Goal: Task Accomplishment & Management: Manage account settings

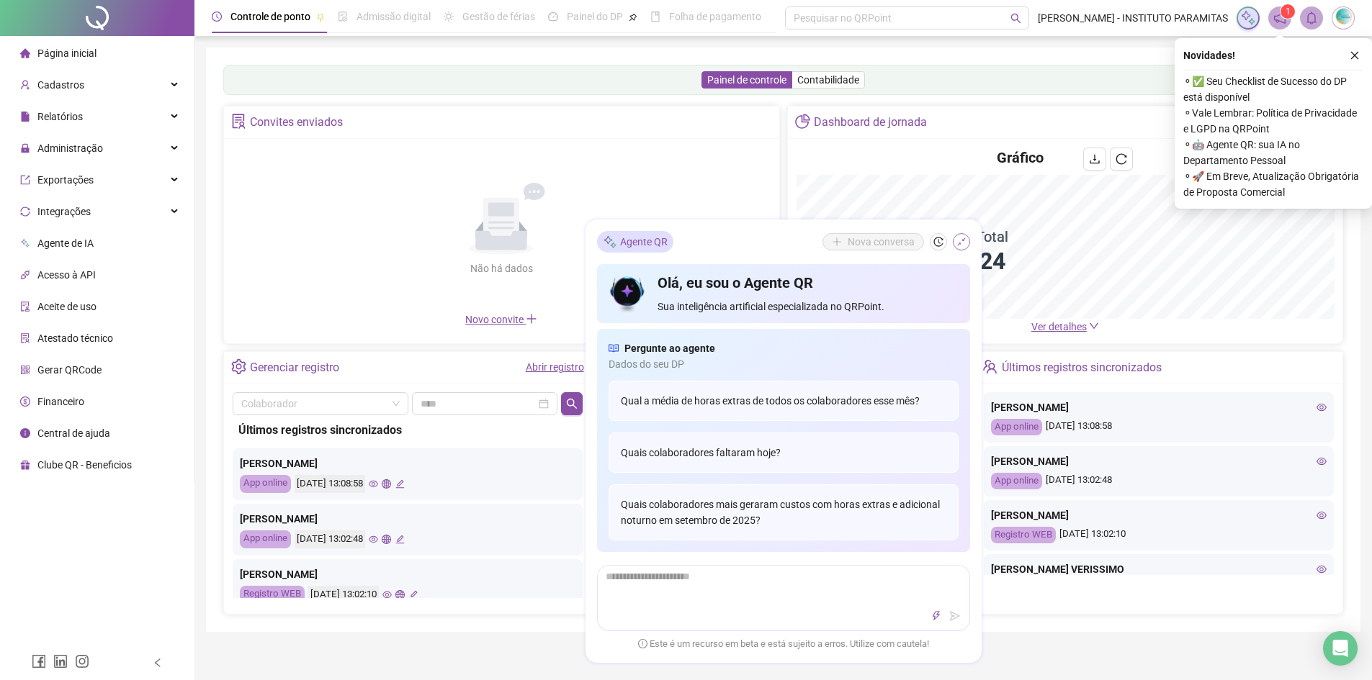
click at [957, 246] on icon "shrink" at bounding box center [961, 242] width 10 height 10
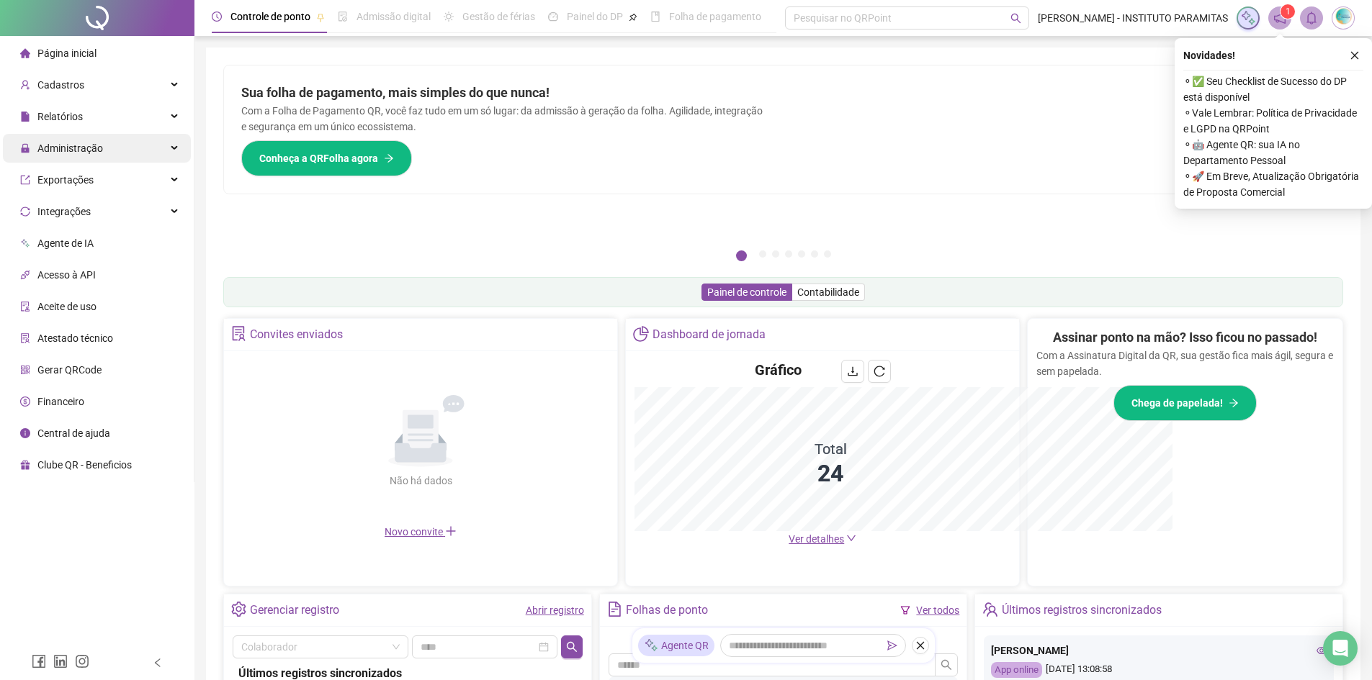
click at [174, 141] on div "Administração" at bounding box center [97, 148] width 188 height 29
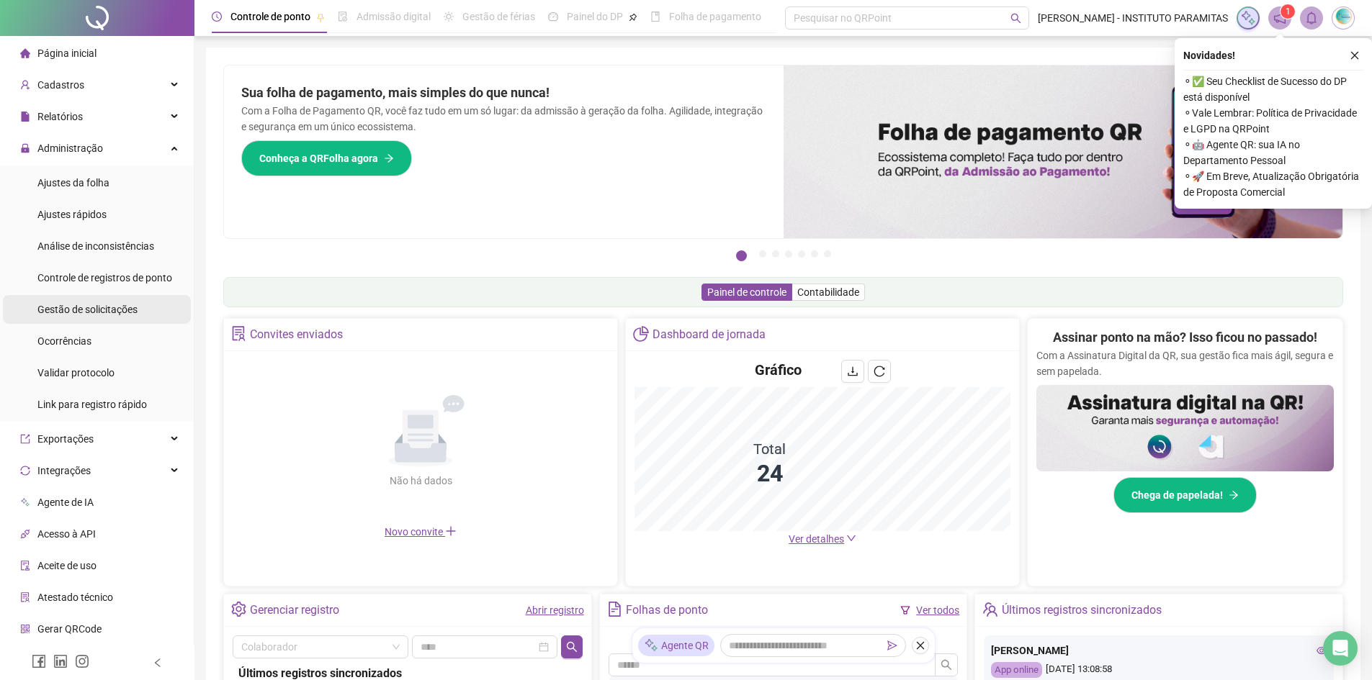
click at [117, 315] on span "Gestão de solicitações" at bounding box center [87, 310] width 100 height 12
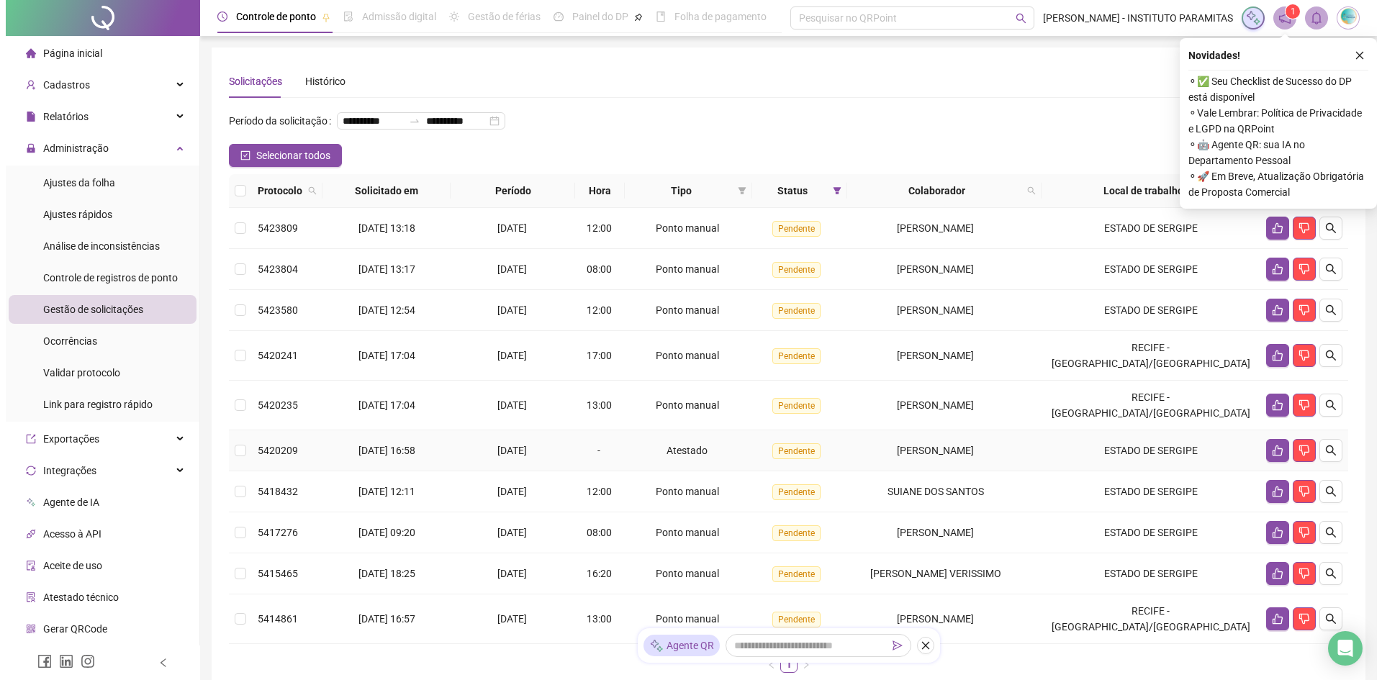
scroll to position [115, 0]
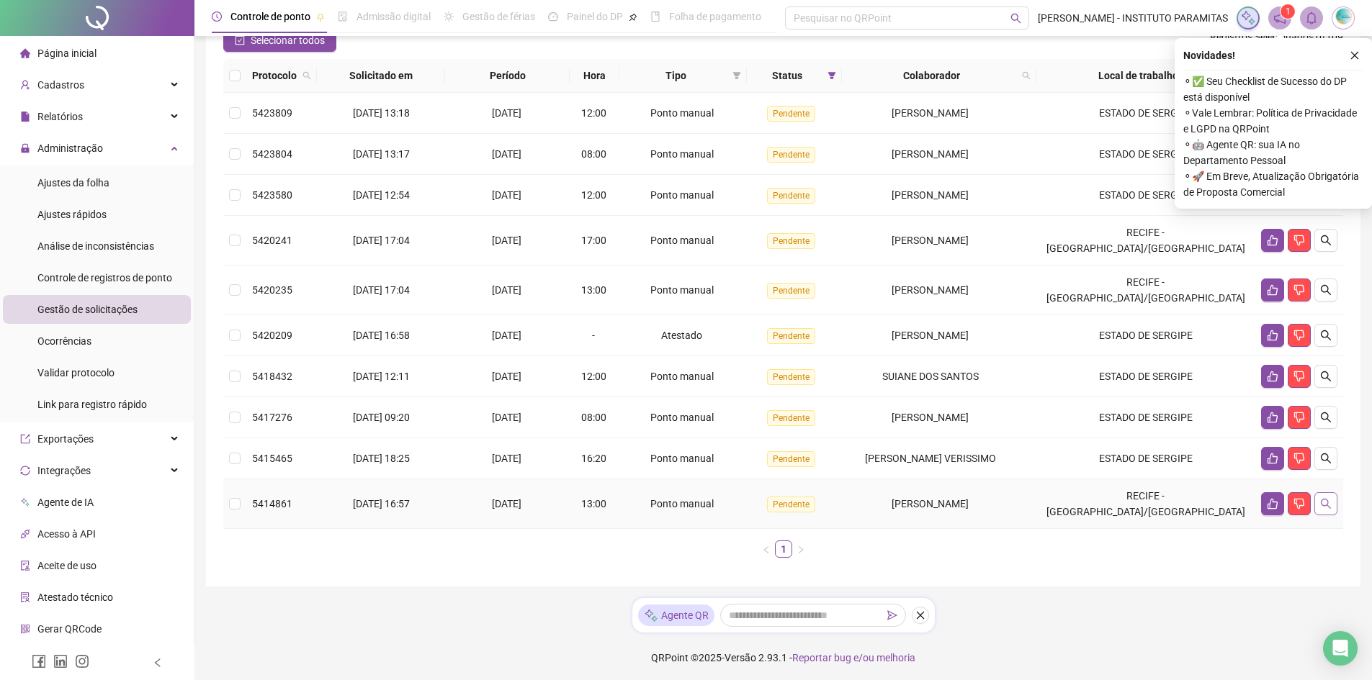
click at [1326, 498] on button "button" at bounding box center [1325, 503] width 23 height 23
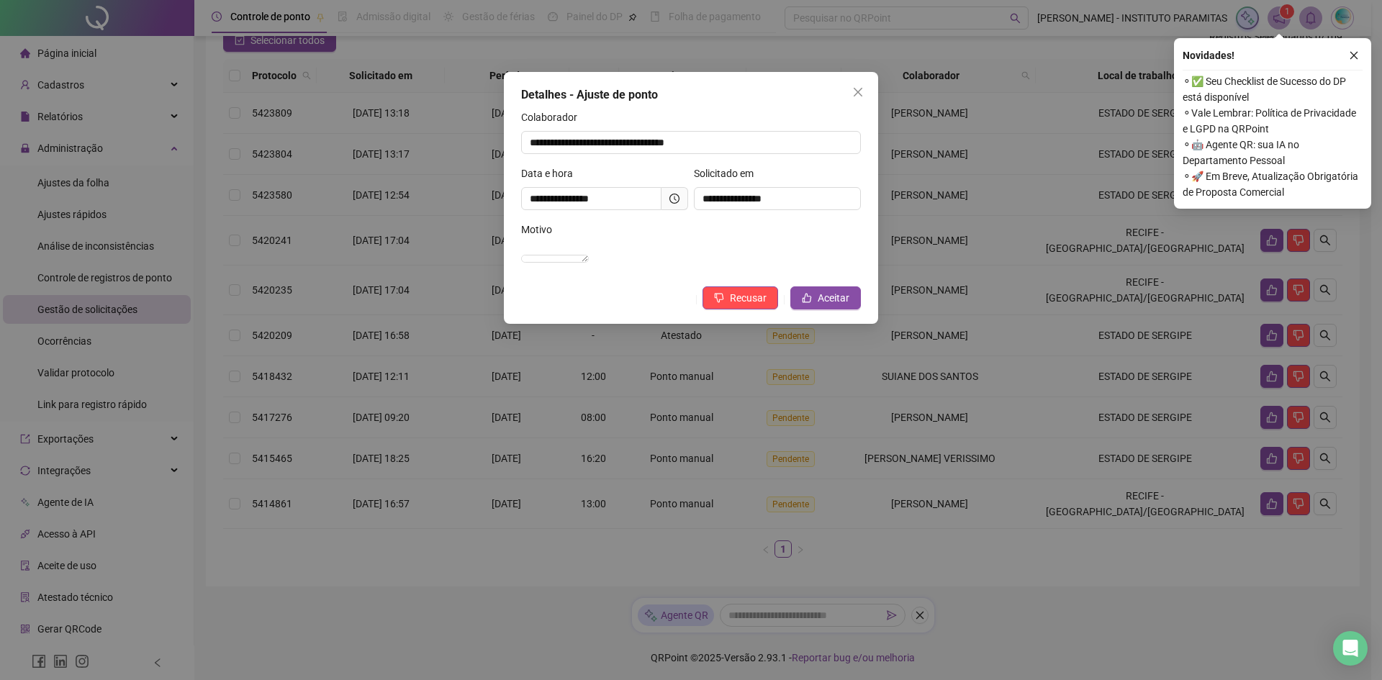
click at [679, 196] on icon "clock-circle" at bounding box center [675, 199] width 10 height 10
click at [814, 302] on button "Aceitar" at bounding box center [826, 298] width 71 height 23
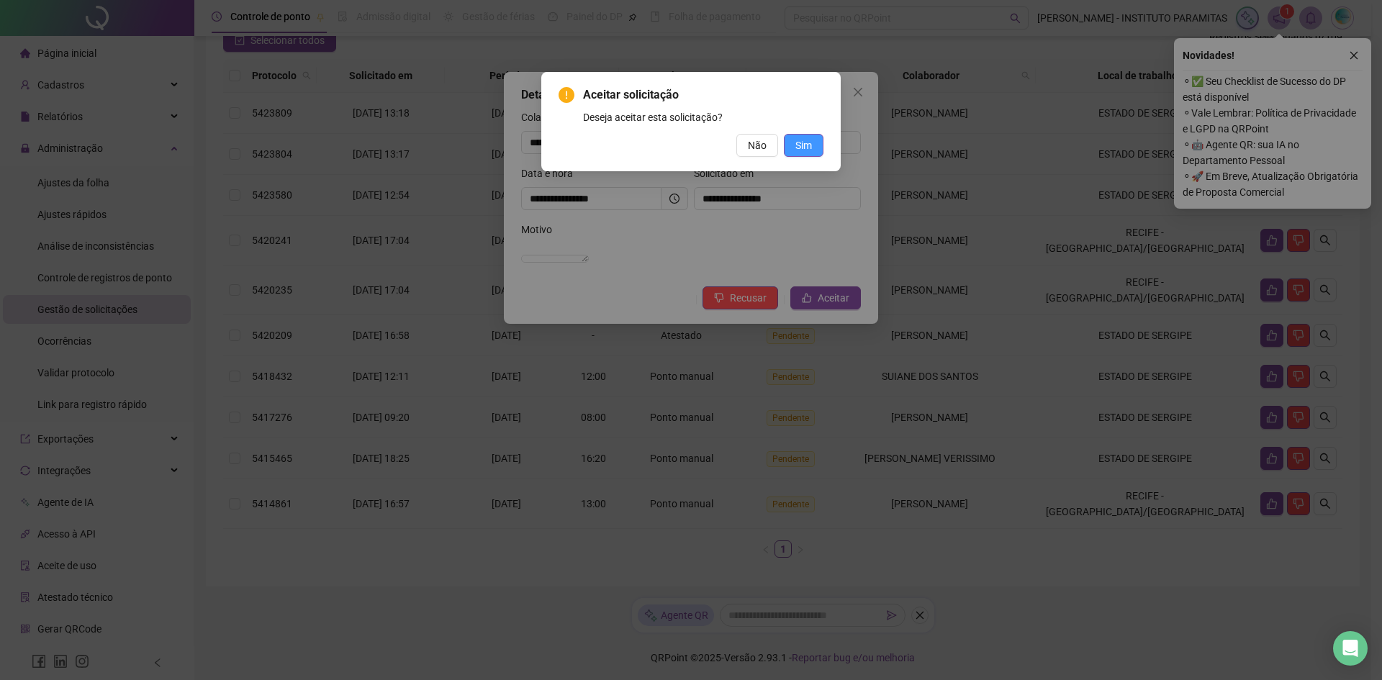
click at [810, 147] on span "Sim" at bounding box center [804, 146] width 17 height 16
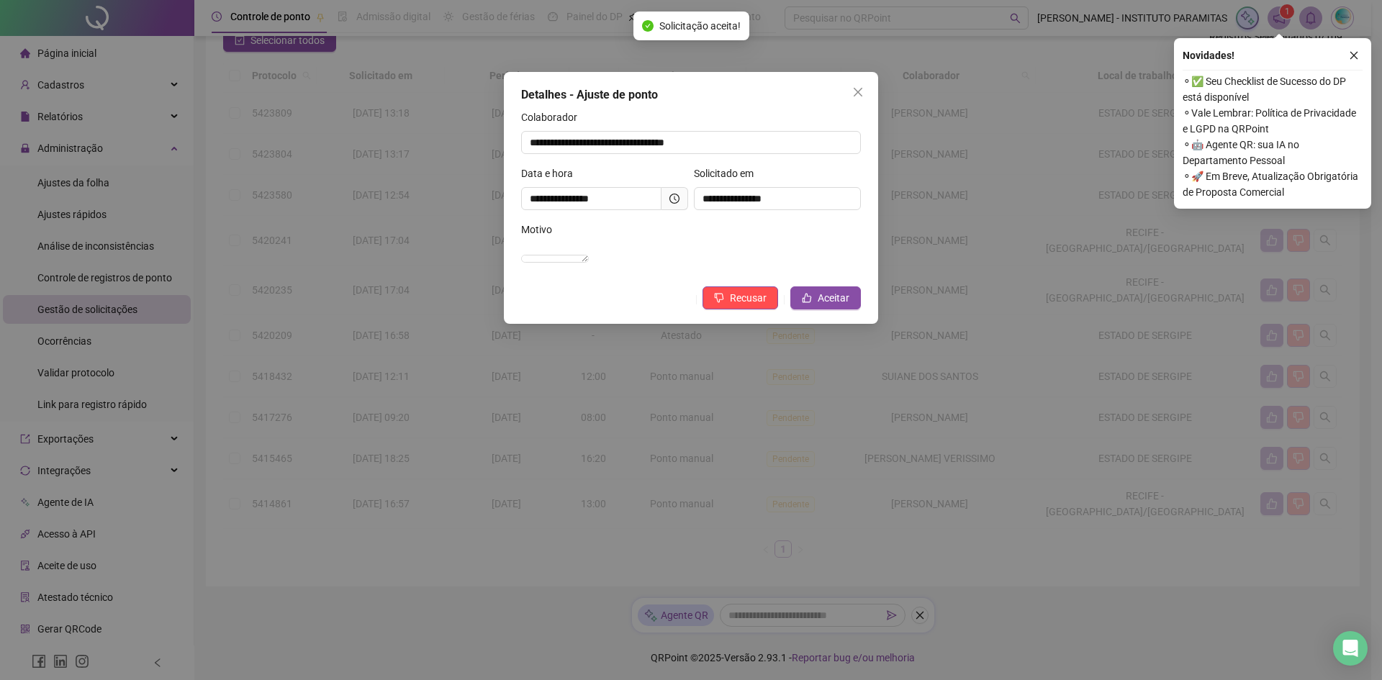
scroll to position [74, 0]
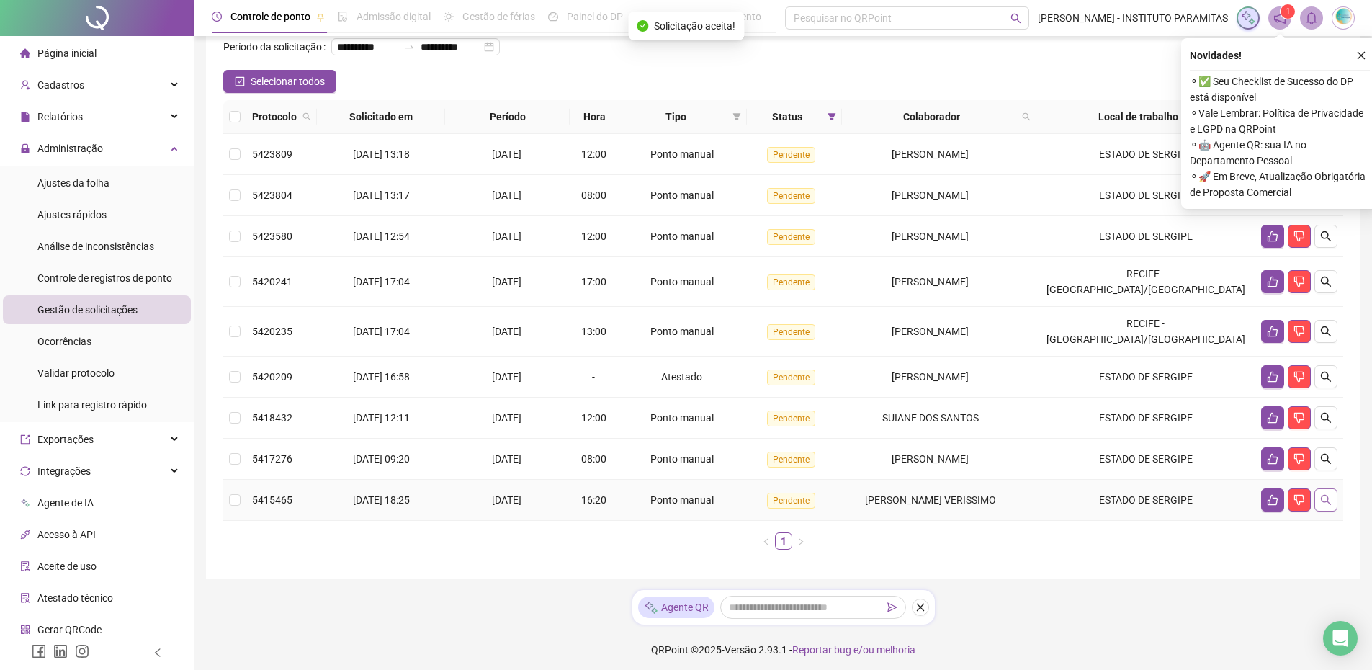
click at [1326, 511] on button "button" at bounding box center [1325, 499] width 23 height 23
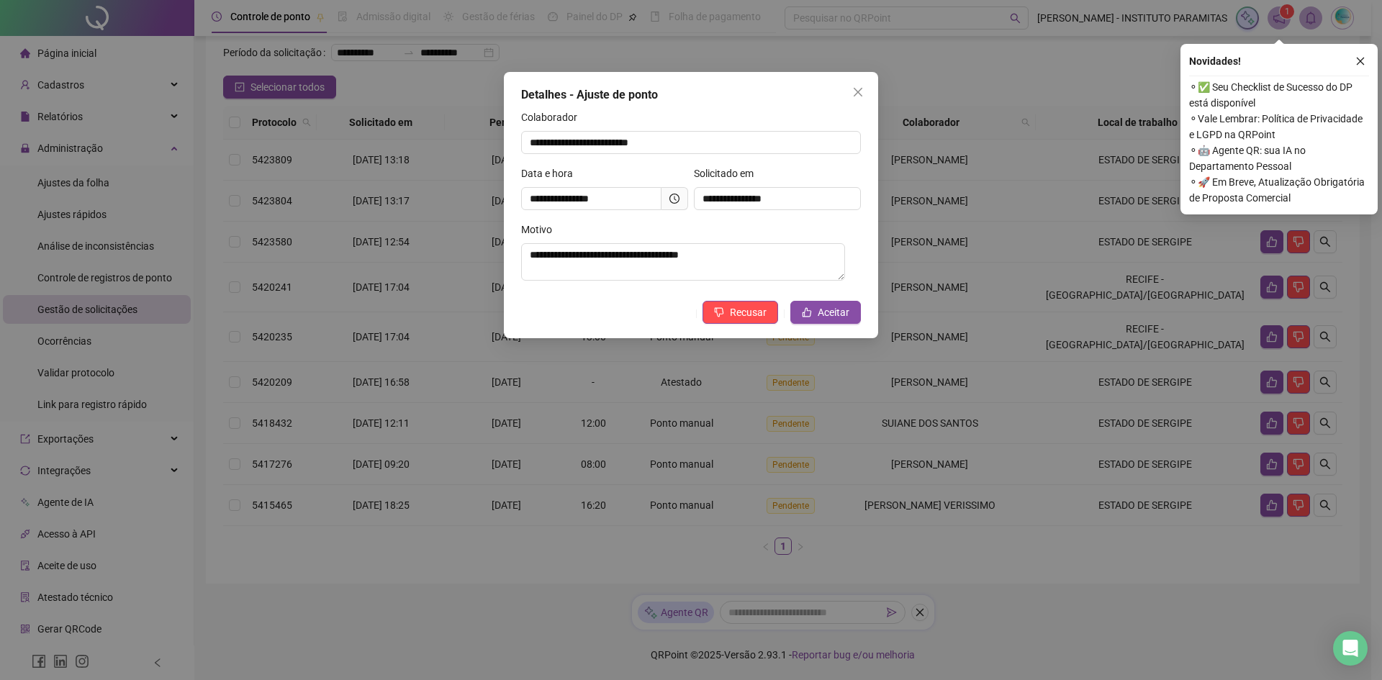
click at [680, 197] on span at bounding box center [675, 198] width 27 height 23
click at [669, 204] on span at bounding box center [675, 198] width 27 height 23
click at [670, 202] on icon "clock-circle" at bounding box center [675, 199] width 10 height 10
click at [832, 318] on span "Aceitar" at bounding box center [834, 313] width 32 height 16
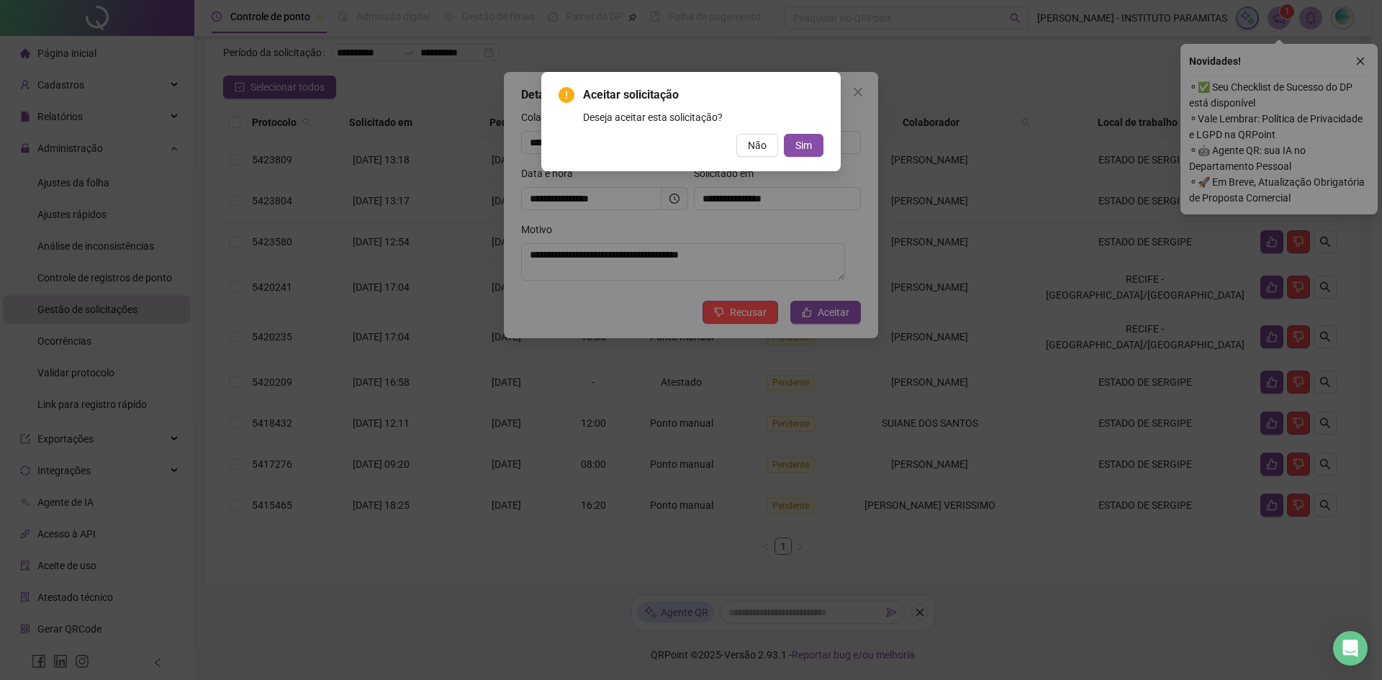
click at [806, 160] on div "Aceitar solicitação Deseja aceitar esta solicitação? Não Sim" at bounding box center [691, 121] width 300 height 99
click at [803, 150] on span "Sim" at bounding box center [804, 146] width 17 height 16
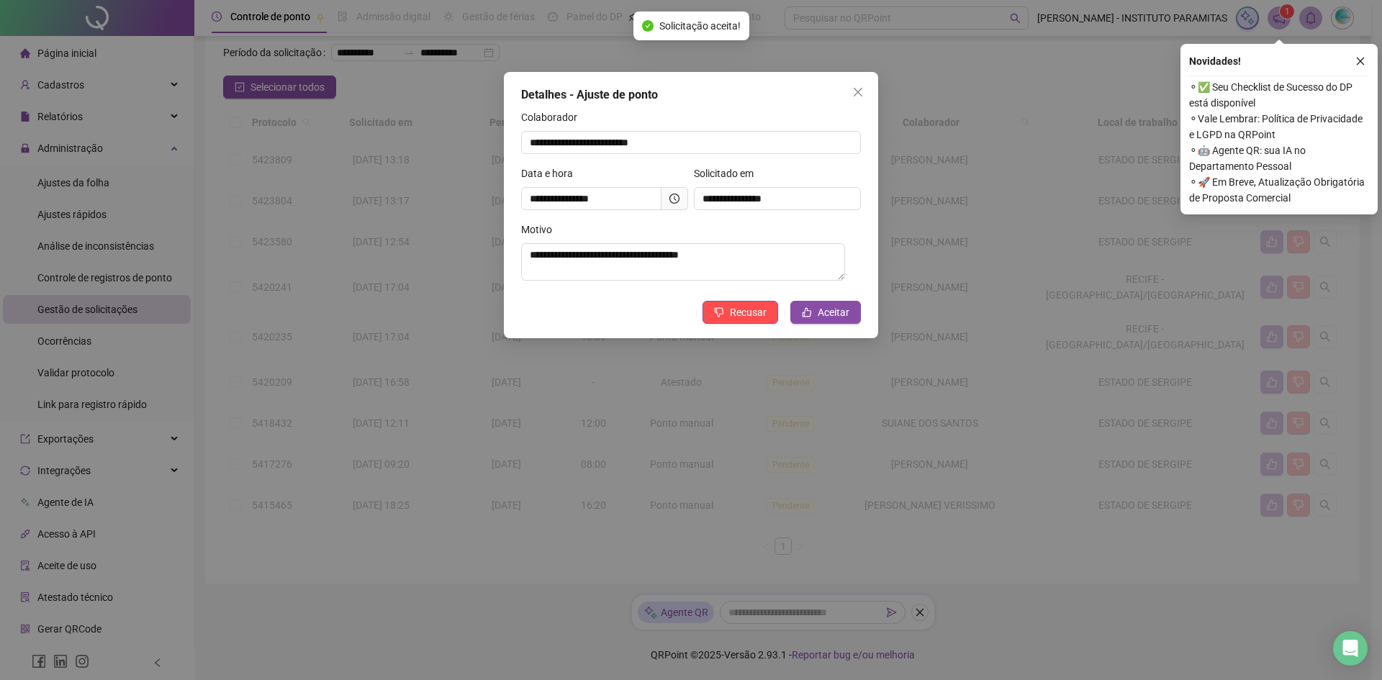
scroll to position [33, 0]
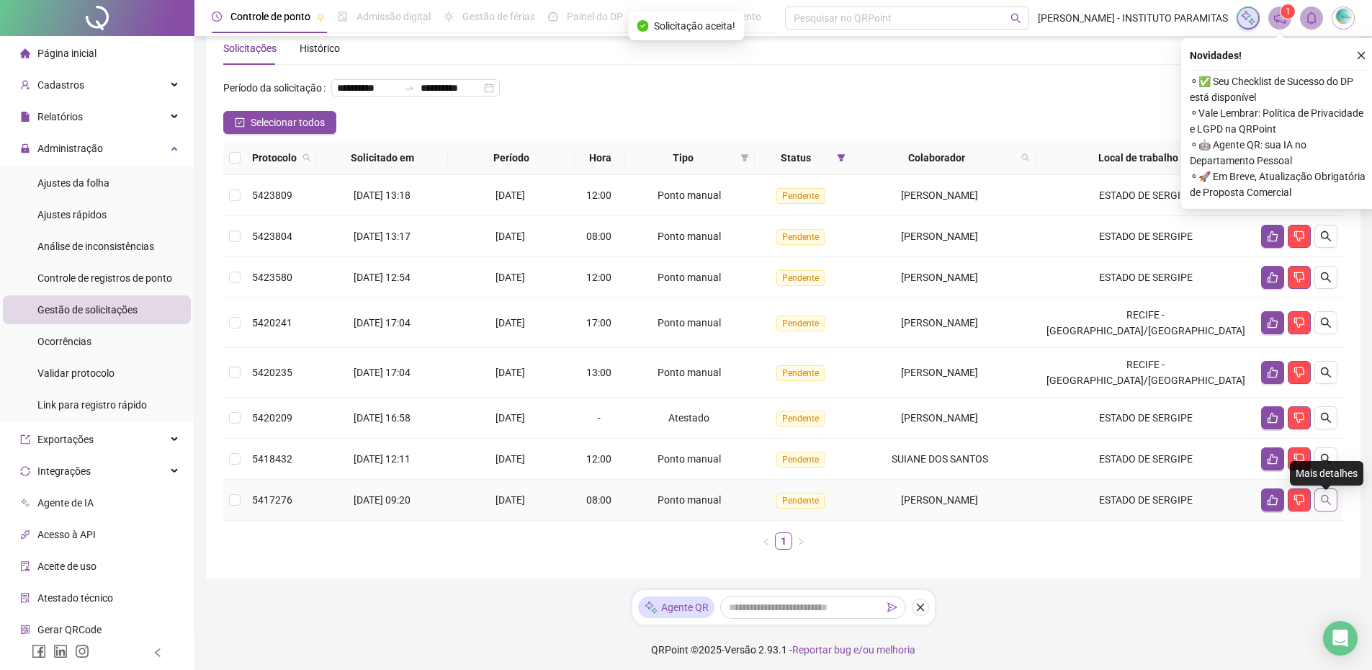
click at [1325, 505] on icon "search" at bounding box center [1326, 500] width 12 height 12
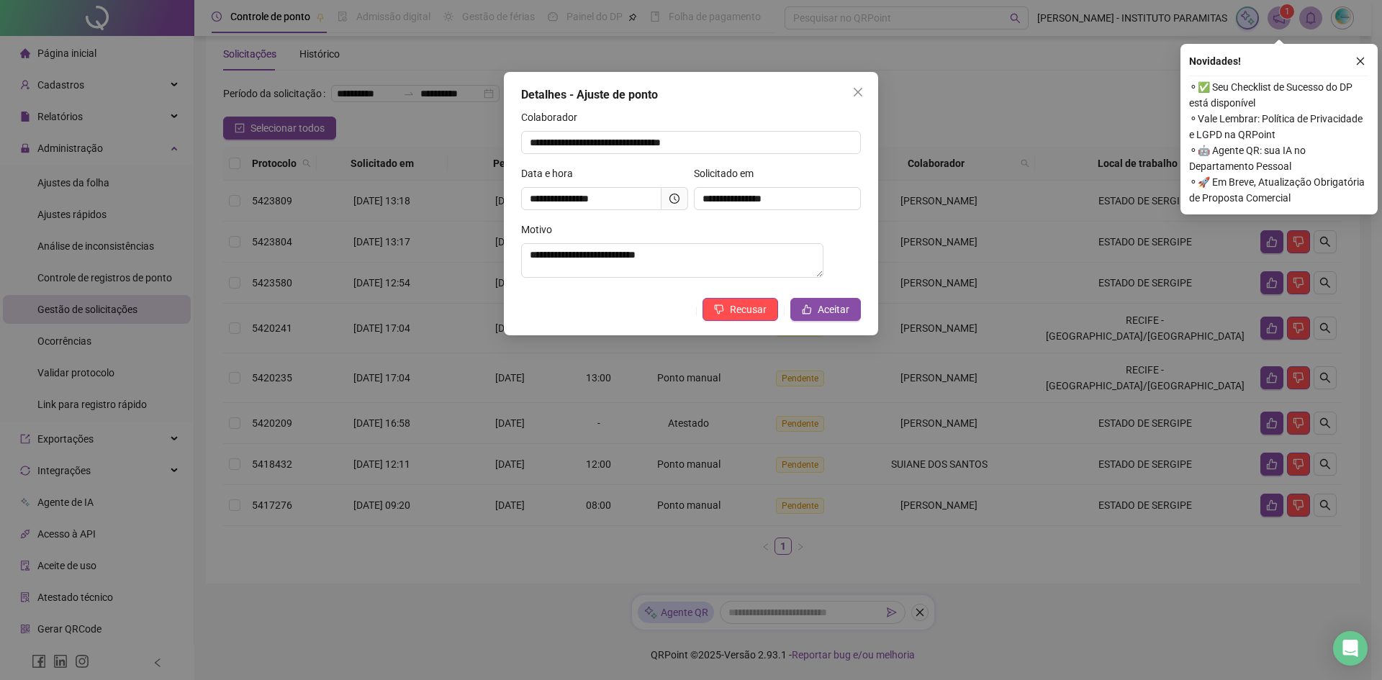
click at [677, 203] on icon "clock-circle" at bounding box center [675, 199] width 10 height 10
click at [670, 202] on icon "clock-circle" at bounding box center [675, 199] width 10 height 10
click at [671, 200] on icon "clock-circle" at bounding box center [675, 199] width 10 height 10
click at [673, 199] on icon "clock-circle" at bounding box center [675, 199] width 10 height 10
click at [830, 309] on span "Aceitar" at bounding box center [834, 310] width 32 height 16
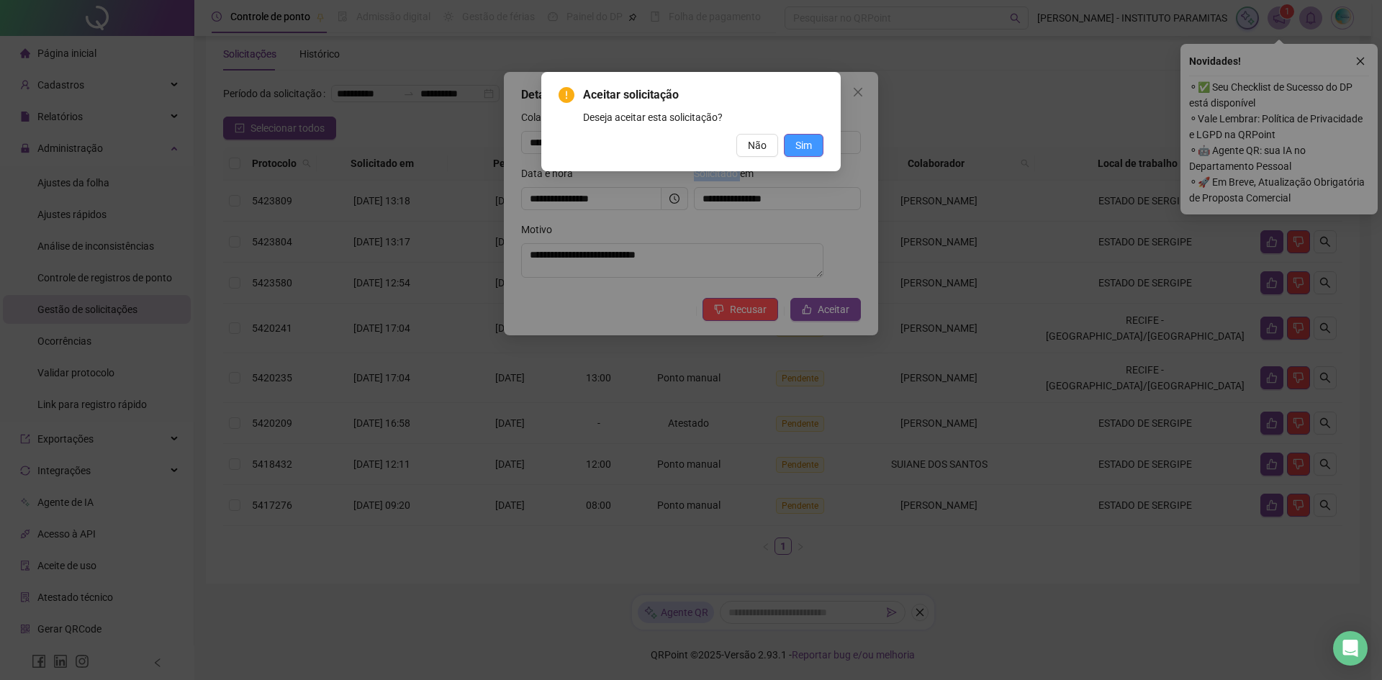
click at [815, 149] on button "Sim" at bounding box center [804, 145] width 40 height 23
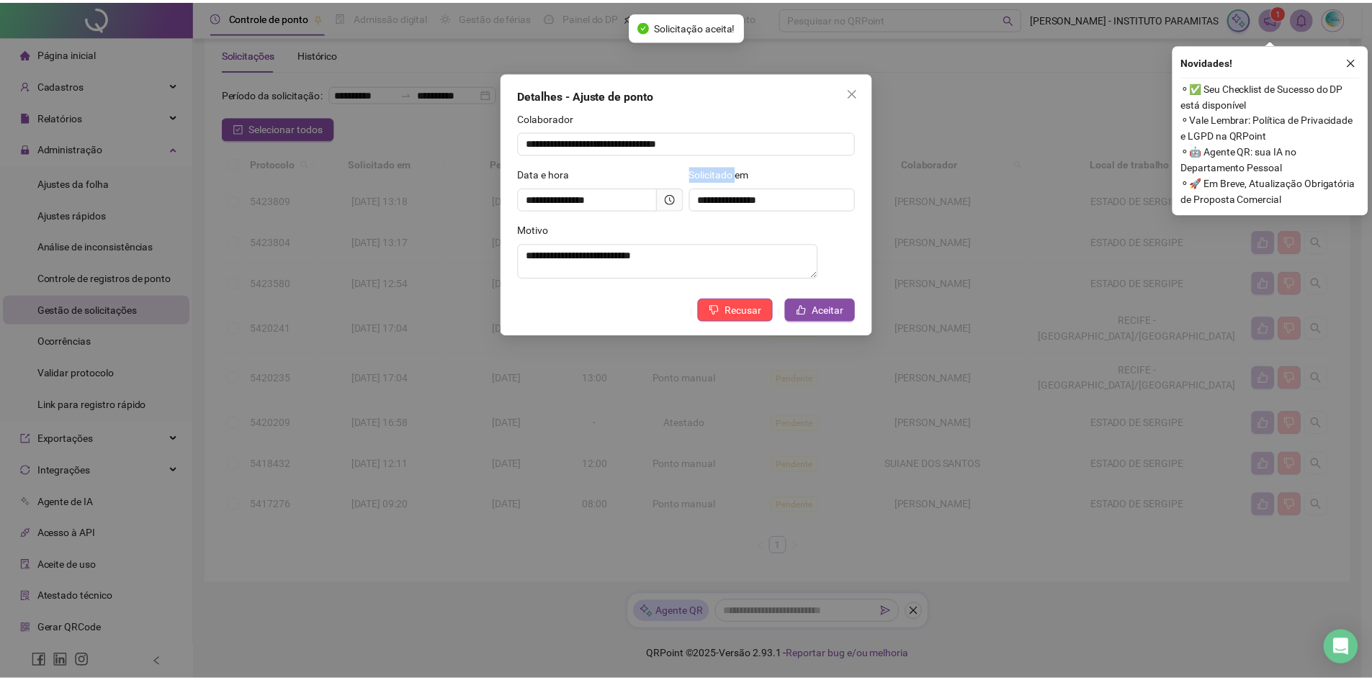
scroll to position [0, 0]
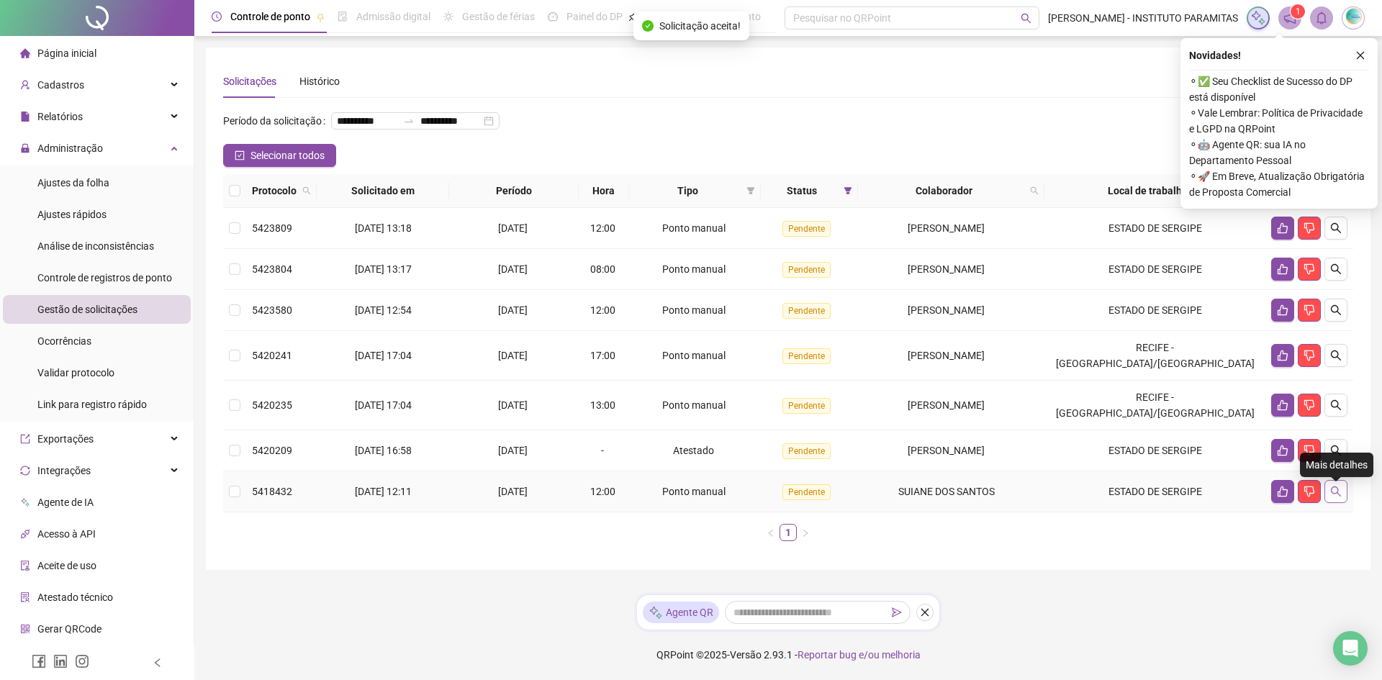
click at [1343, 496] on button "button" at bounding box center [1336, 491] width 23 height 23
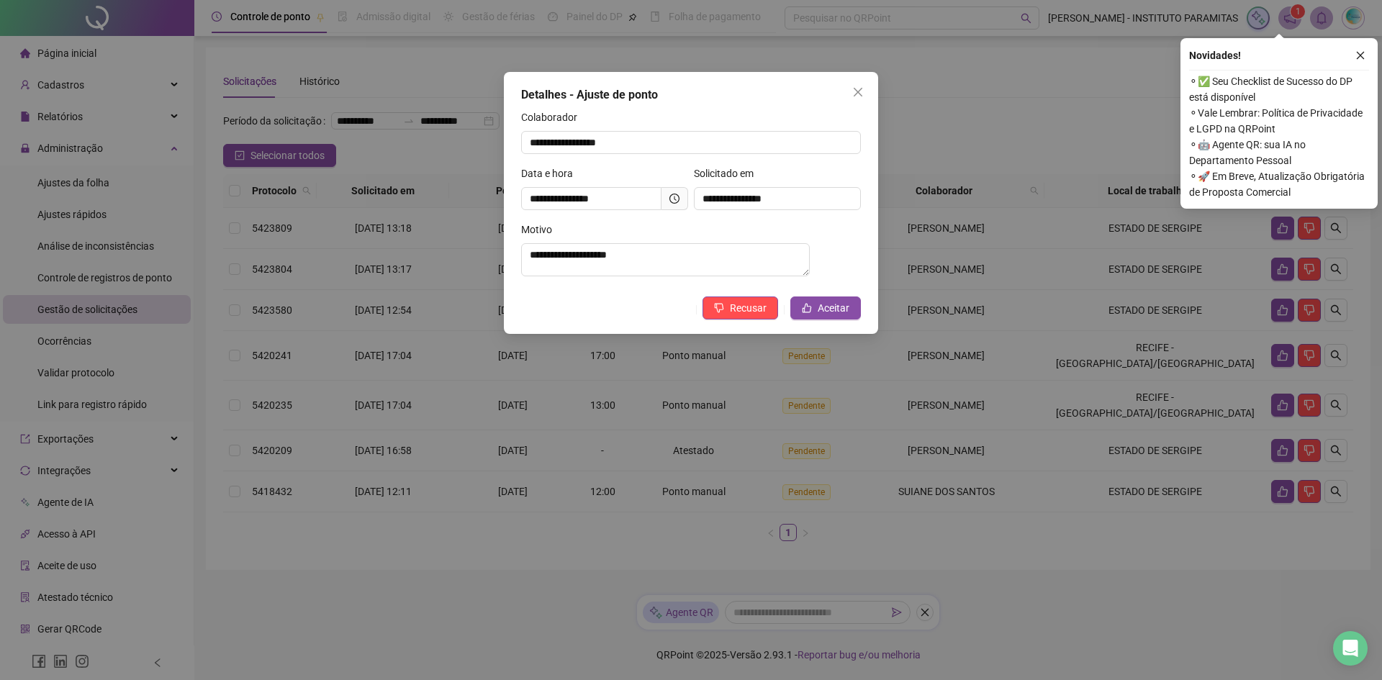
click at [670, 199] on icon "clock-circle" at bounding box center [675, 199] width 10 height 10
click at [820, 316] on span "Aceitar" at bounding box center [834, 308] width 32 height 16
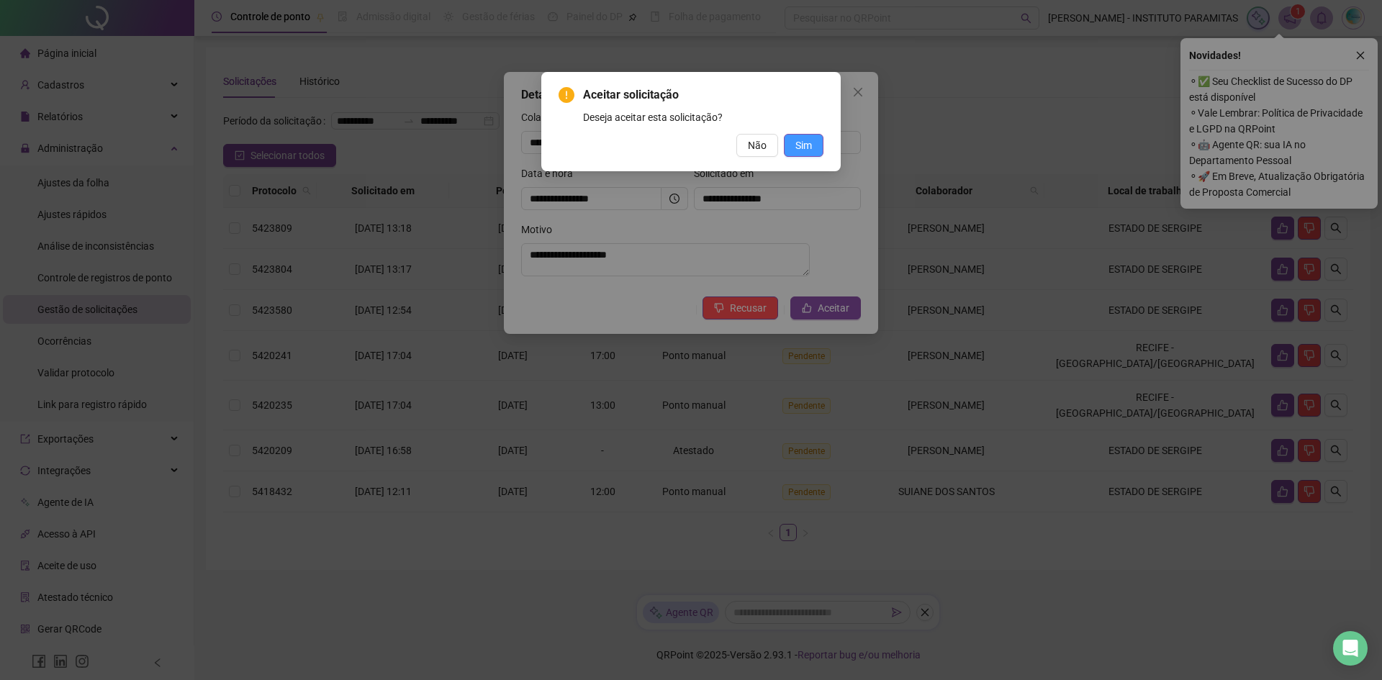
click at [796, 140] on span "Sim" at bounding box center [804, 146] width 17 height 16
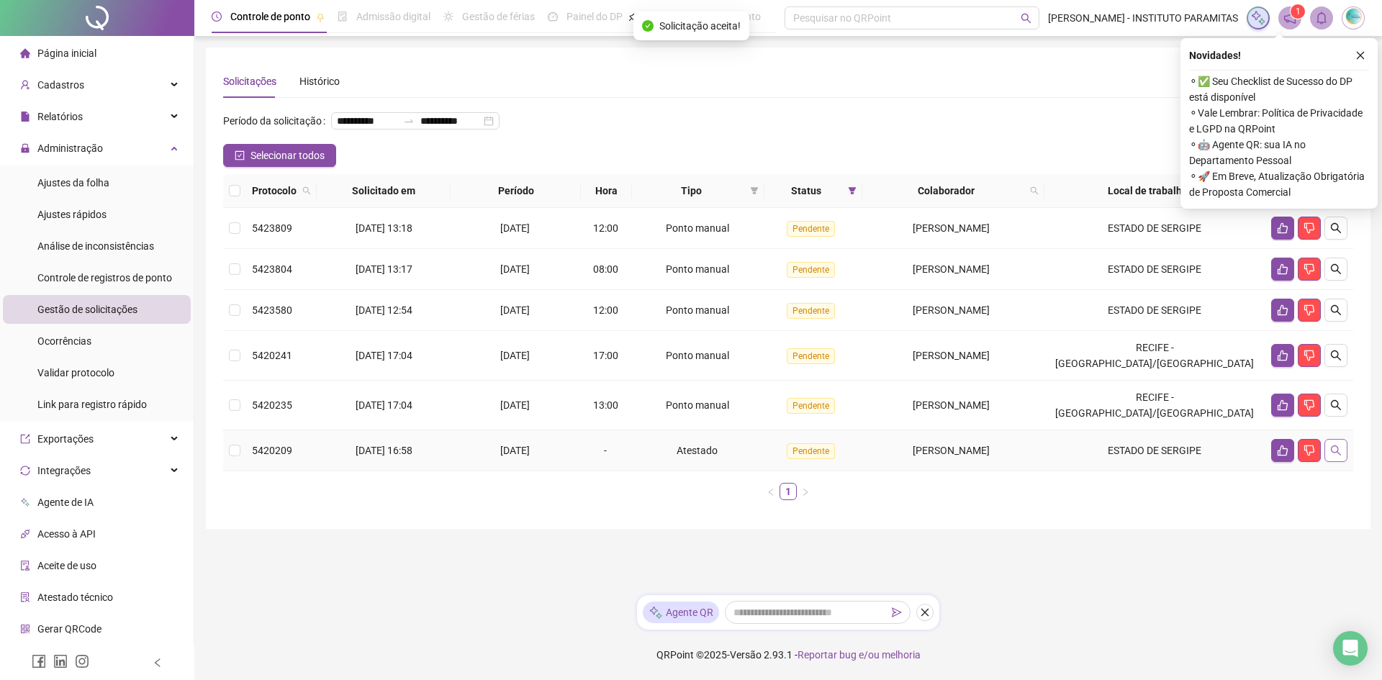
click at [1336, 462] on button "button" at bounding box center [1336, 450] width 23 height 23
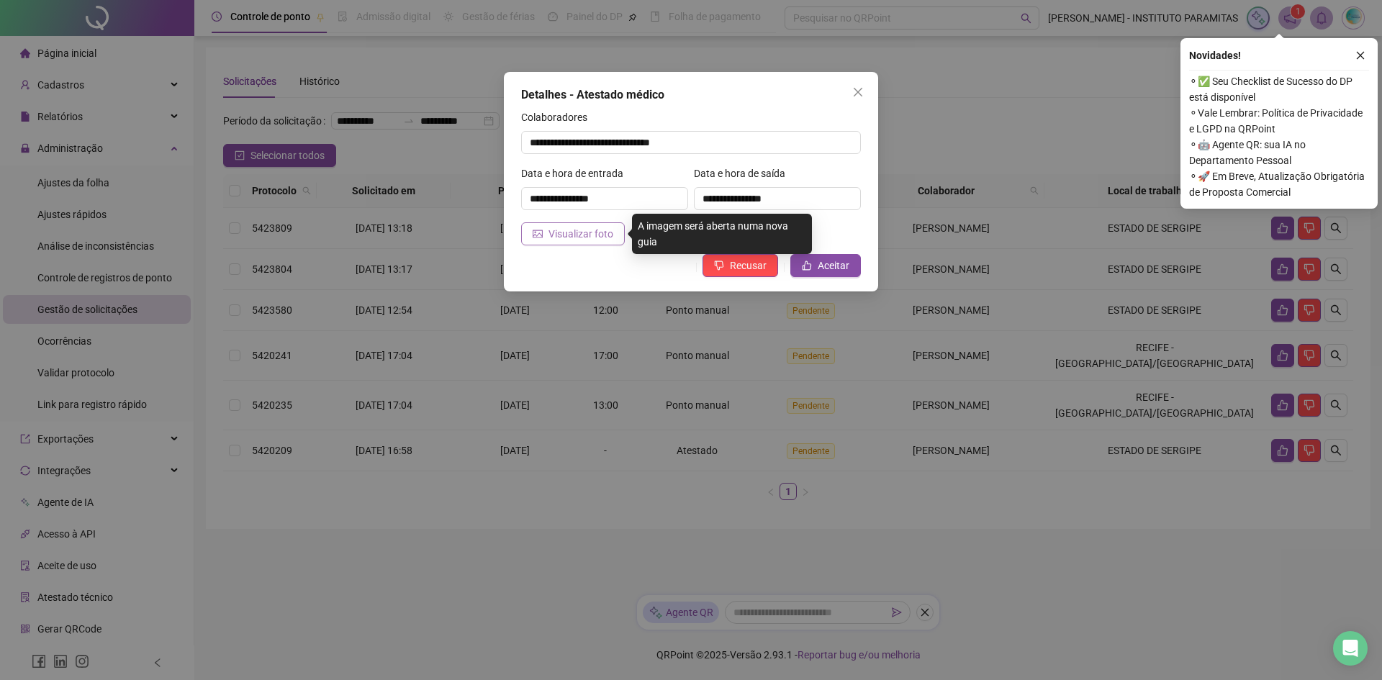
click at [565, 232] on span "Visualizar foto" at bounding box center [581, 234] width 65 height 16
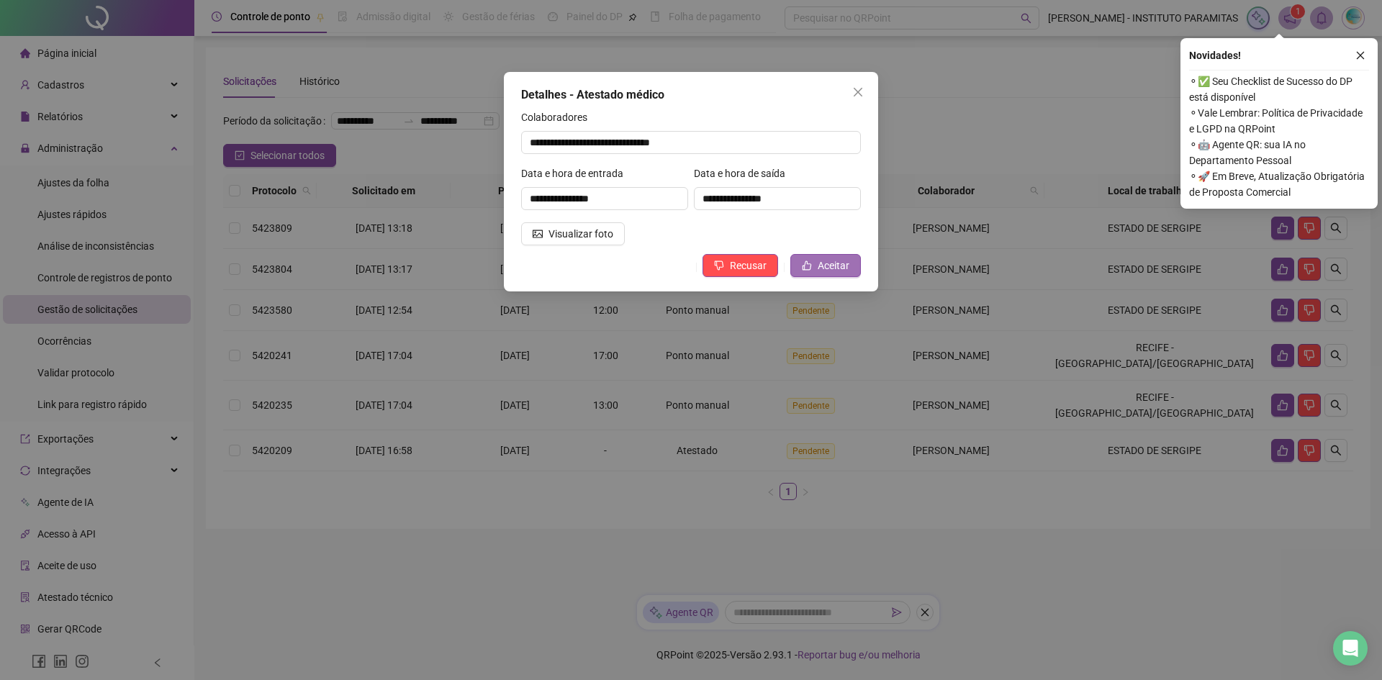
click at [832, 258] on span "Aceitar" at bounding box center [834, 266] width 32 height 16
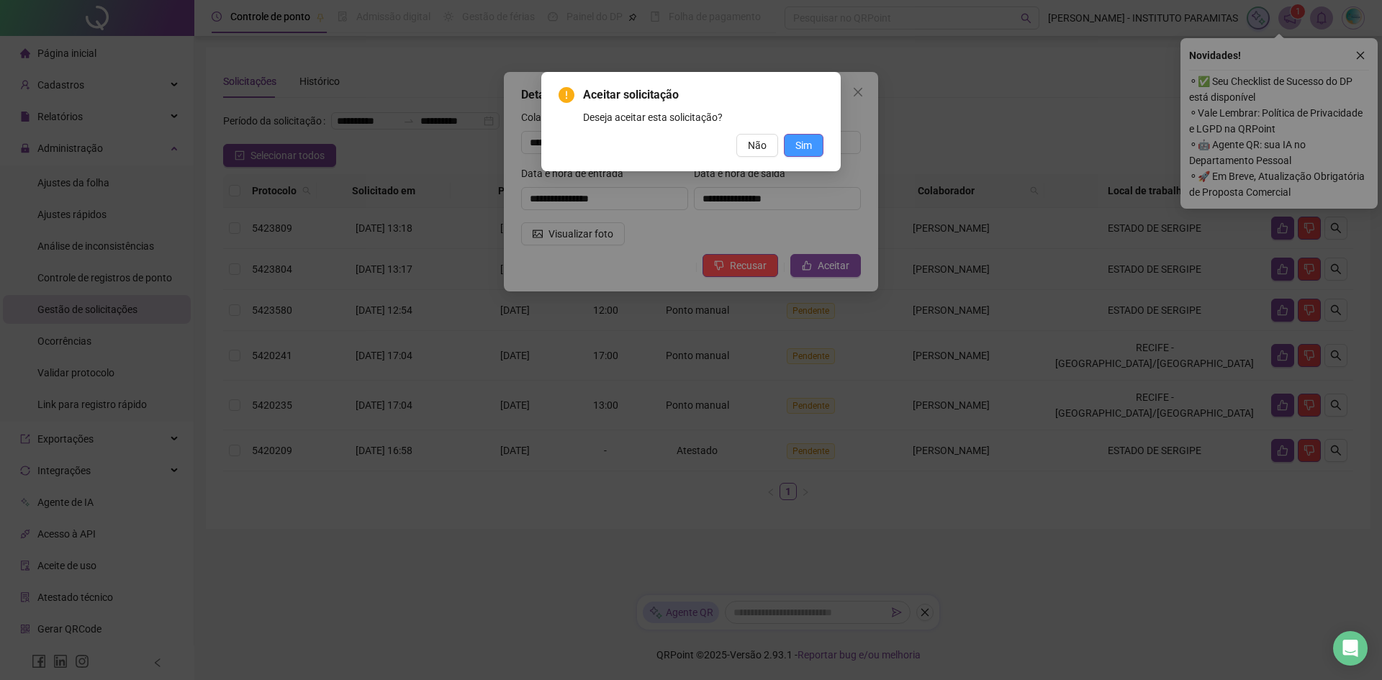
click at [806, 140] on span "Sim" at bounding box center [804, 146] width 17 height 16
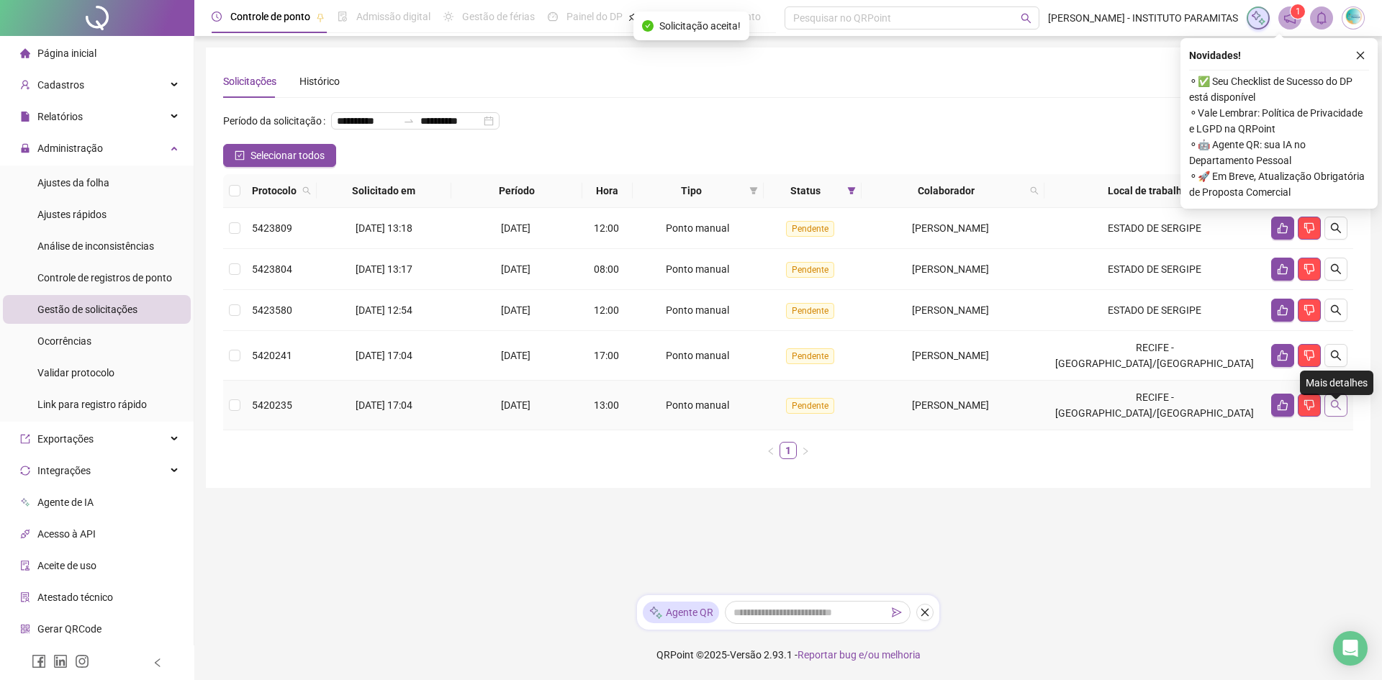
click at [1330, 417] on button "button" at bounding box center [1336, 405] width 23 height 23
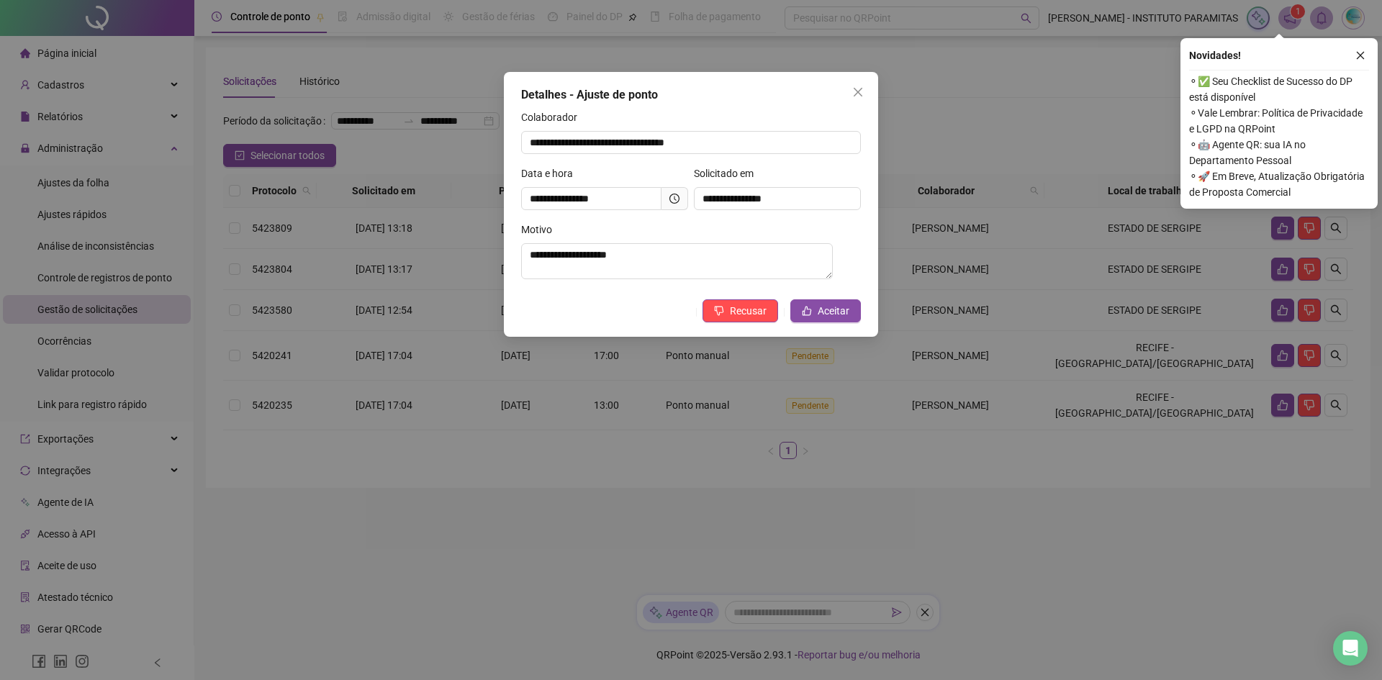
click at [674, 196] on icon "clock-circle" at bounding box center [675, 199] width 10 height 10
click at [851, 323] on button "Aceitar" at bounding box center [826, 311] width 71 height 23
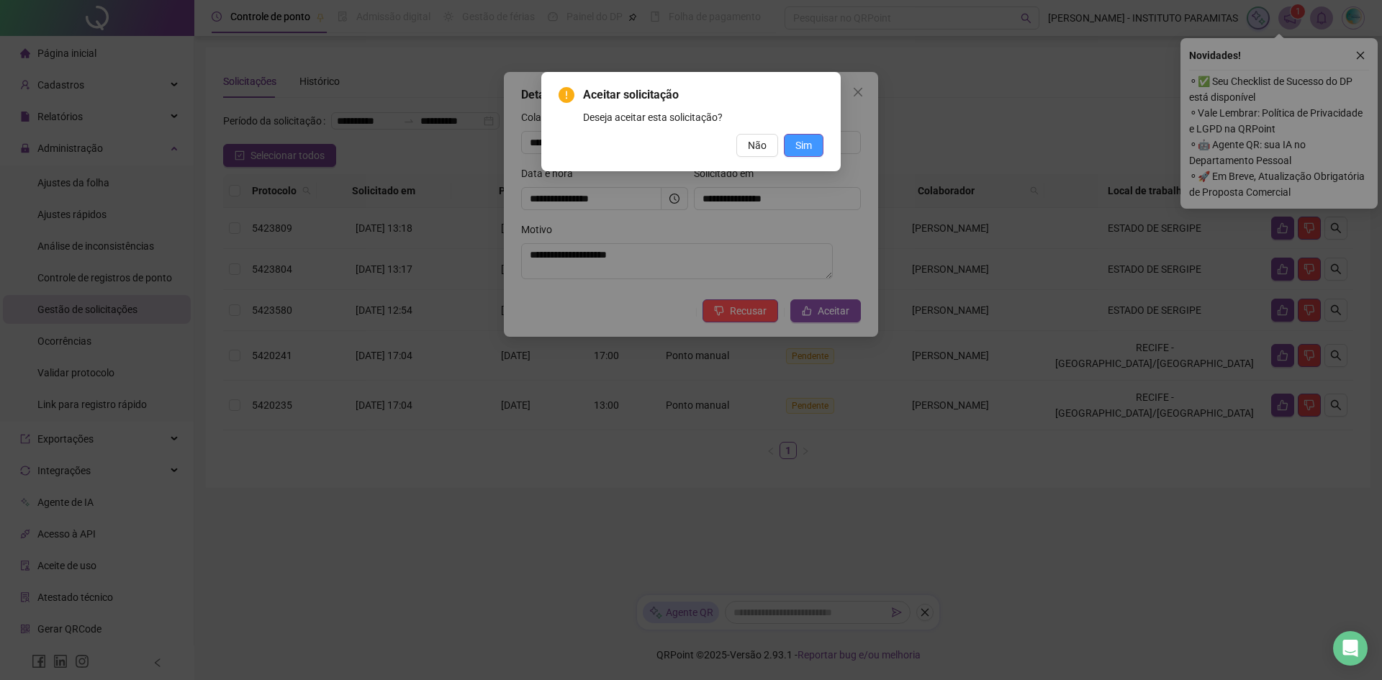
click at [809, 145] on span "Sim" at bounding box center [804, 146] width 17 height 16
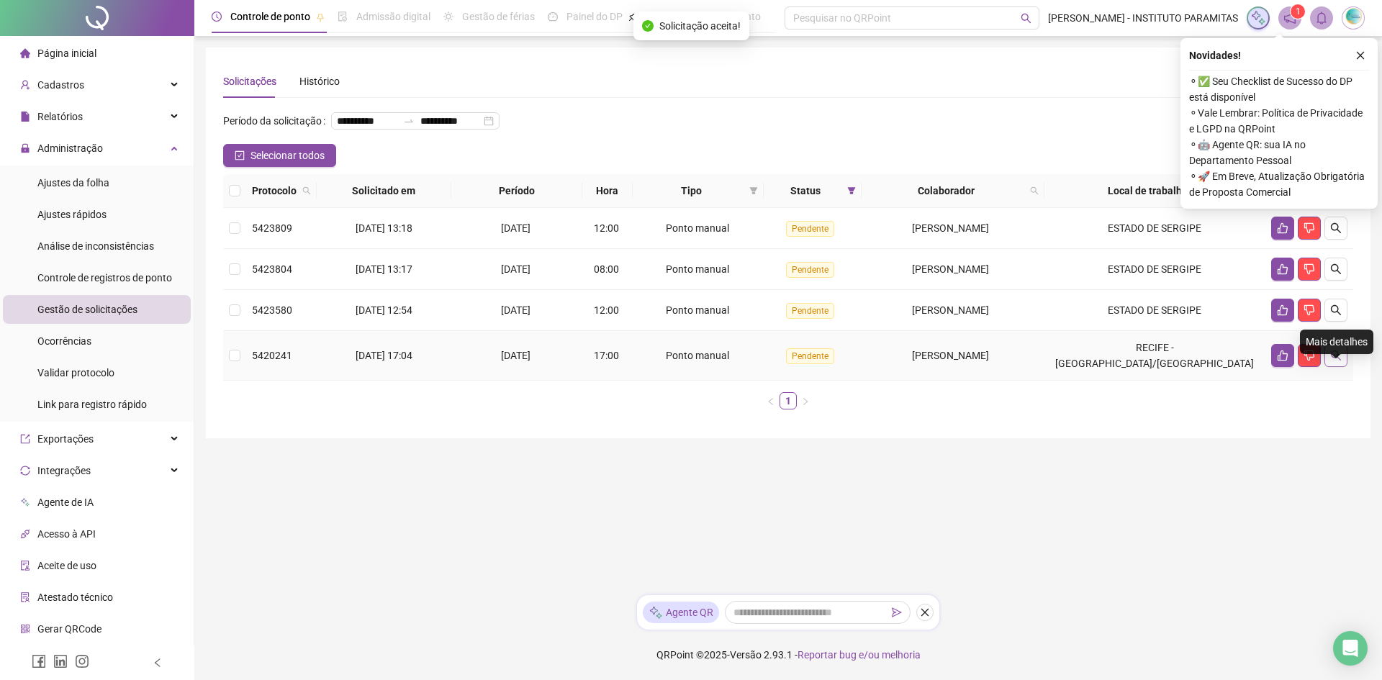
click at [1339, 361] on icon "search" at bounding box center [1337, 356] width 12 height 12
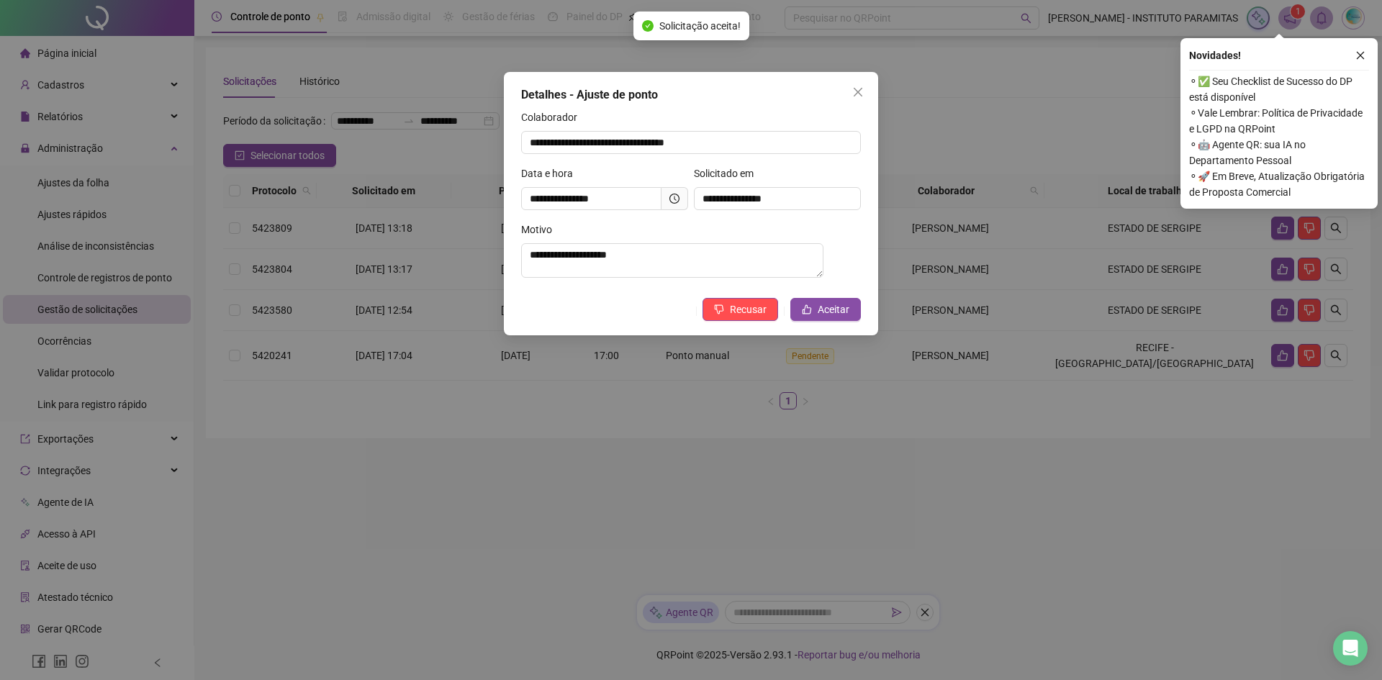
click at [678, 197] on icon "clock-circle" at bounding box center [675, 199] width 10 height 10
click at [667, 198] on span at bounding box center [675, 198] width 27 height 23
click at [668, 197] on span at bounding box center [675, 198] width 27 height 23
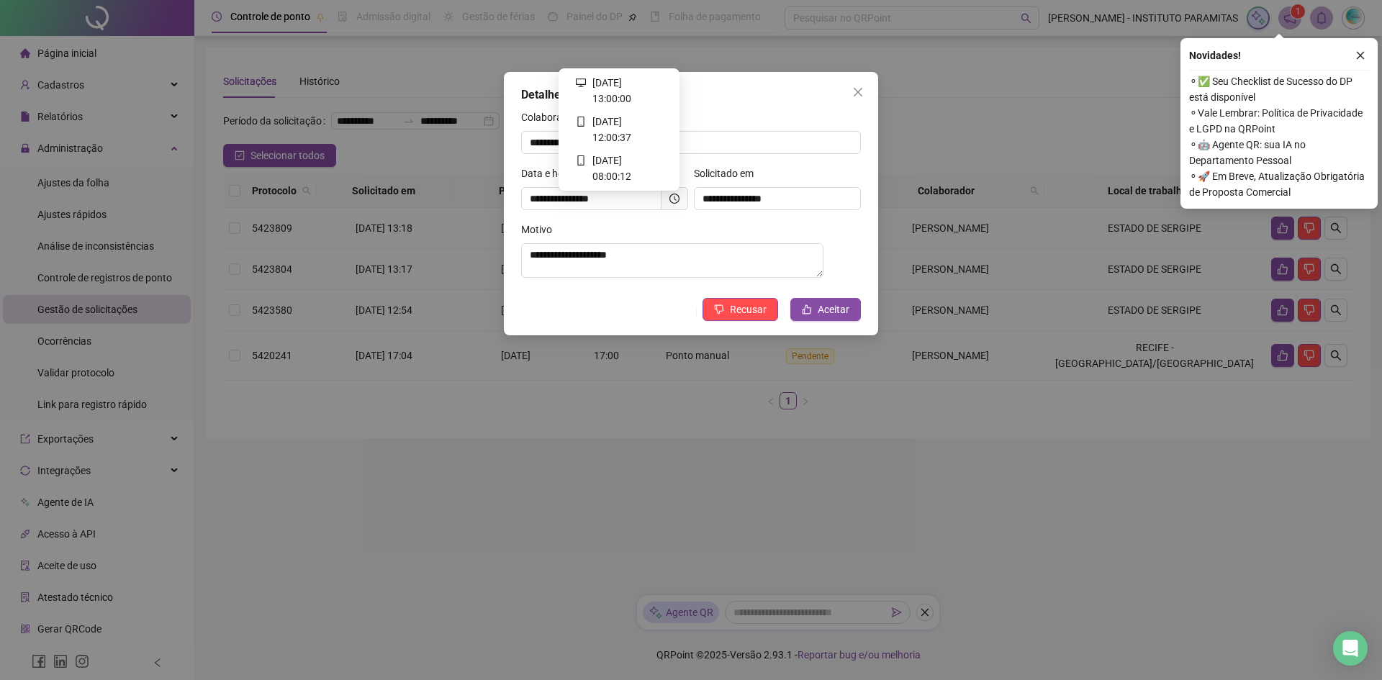
click at [673, 197] on icon "clock-circle" at bounding box center [675, 199] width 10 height 10
click at [850, 315] on button "Aceitar" at bounding box center [826, 309] width 71 height 23
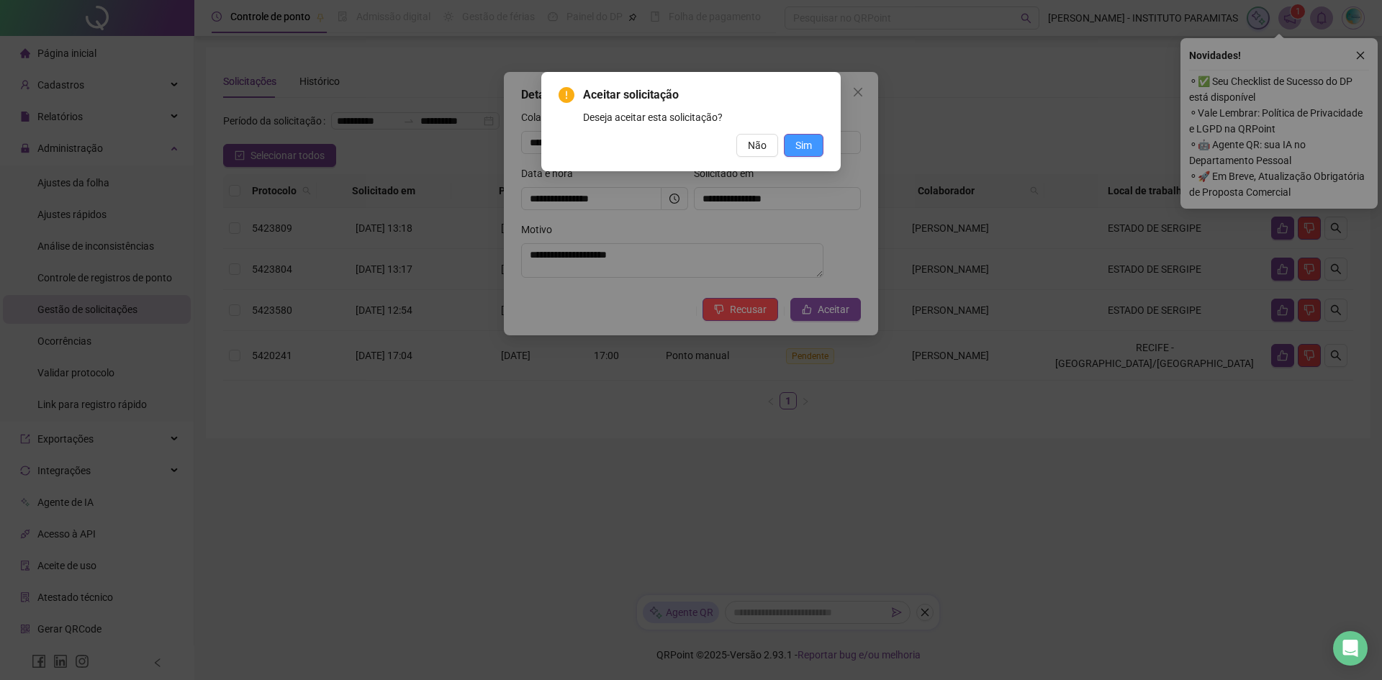
click at [800, 138] on span "Sim" at bounding box center [804, 146] width 17 height 16
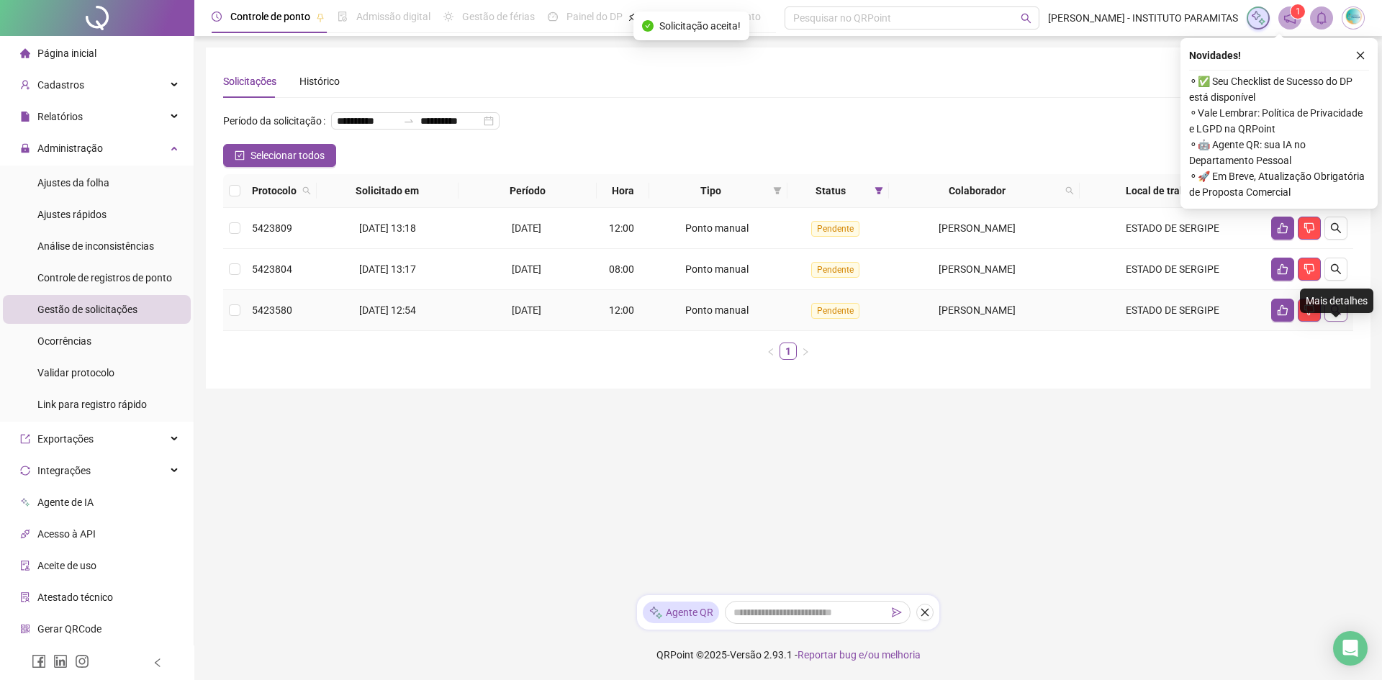
click at [1343, 322] on button "button" at bounding box center [1336, 310] width 23 height 23
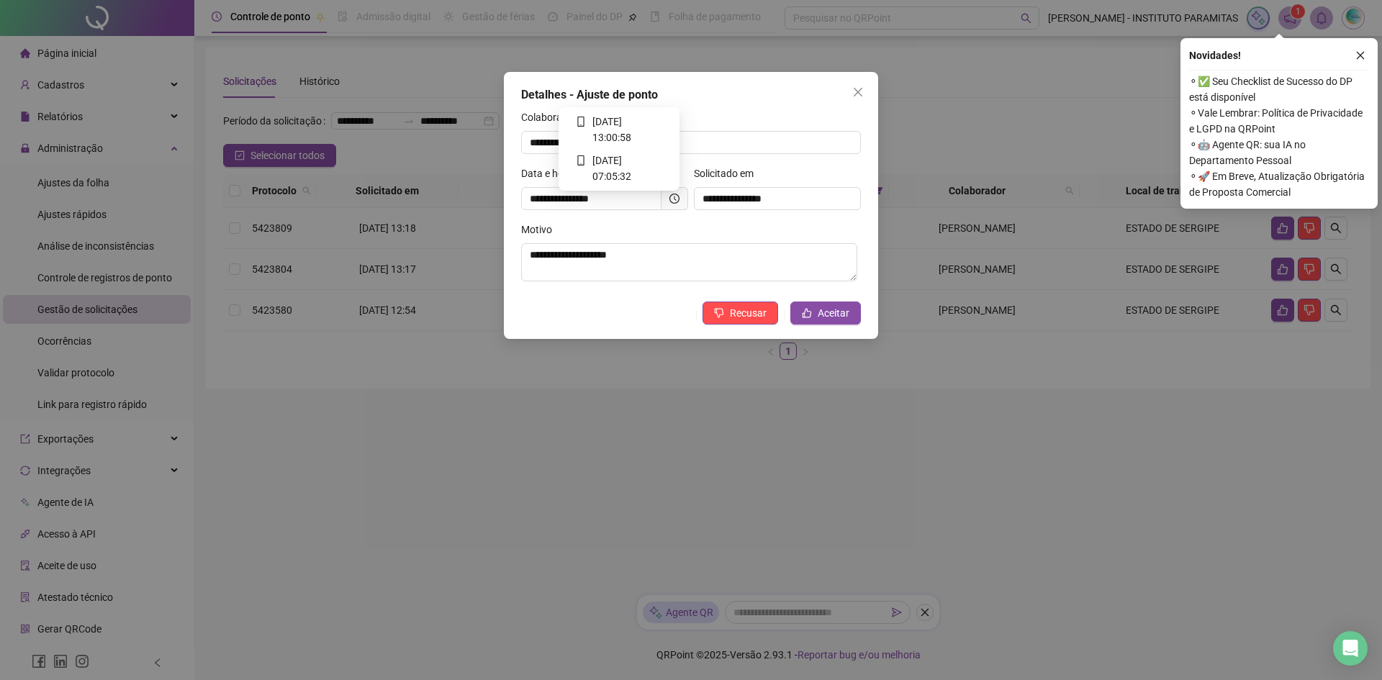
click at [676, 198] on icon "clock-circle" at bounding box center [675, 199] width 10 height 10
click at [848, 312] on span "Aceitar" at bounding box center [834, 313] width 32 height 16
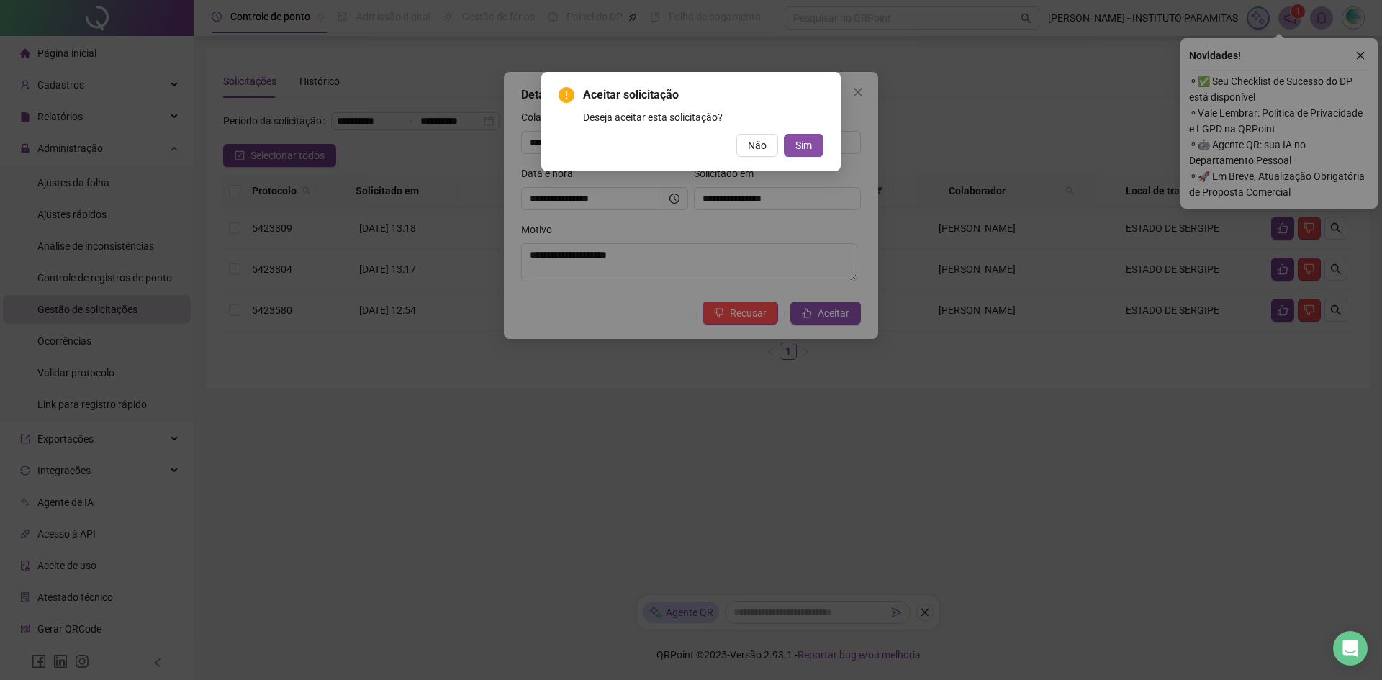
click at [804, 157] on div "Aceitar solicitação Deseja aceitar esta solicitação? Não Sim" at bounding box center [691, 121] width 300 height 99
click at [801, 144] on span "Sim" at bounding box center [804, 146] width 17 height 16
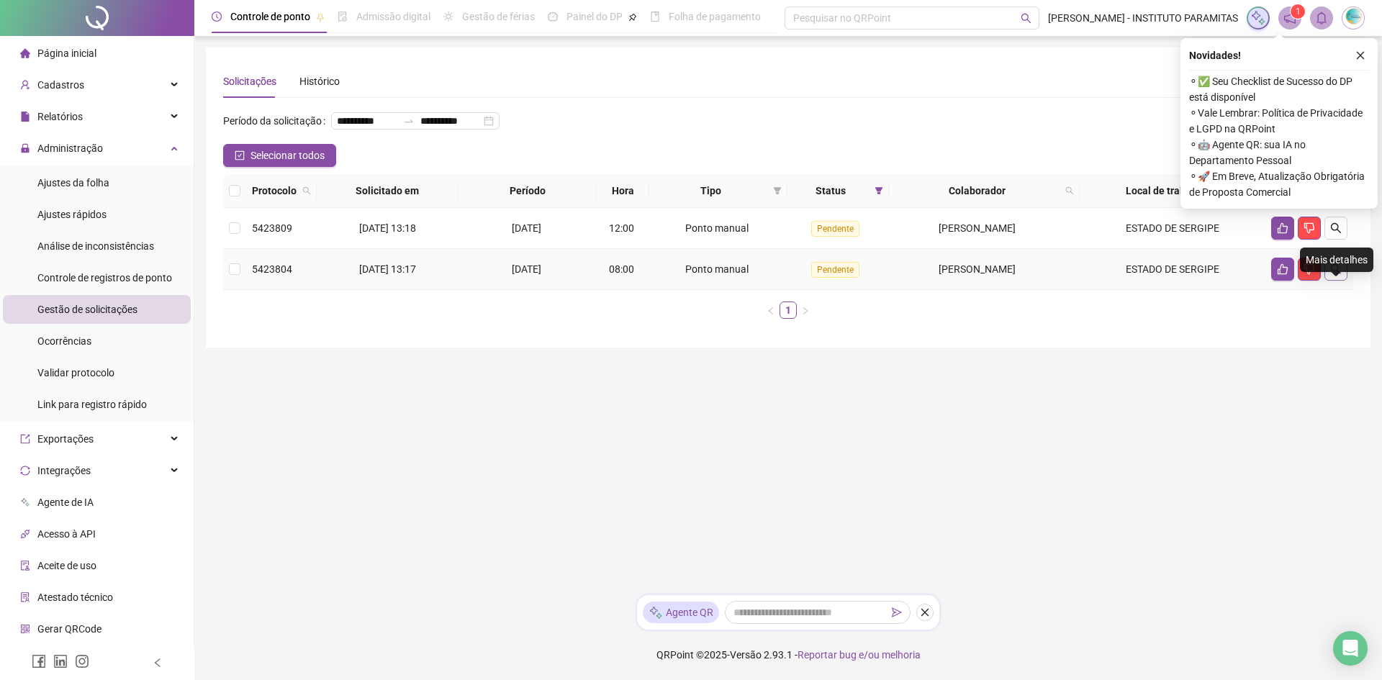
click at [1338, 274] on icon "search" at bounding box center [1336, 269] width 10 height 10
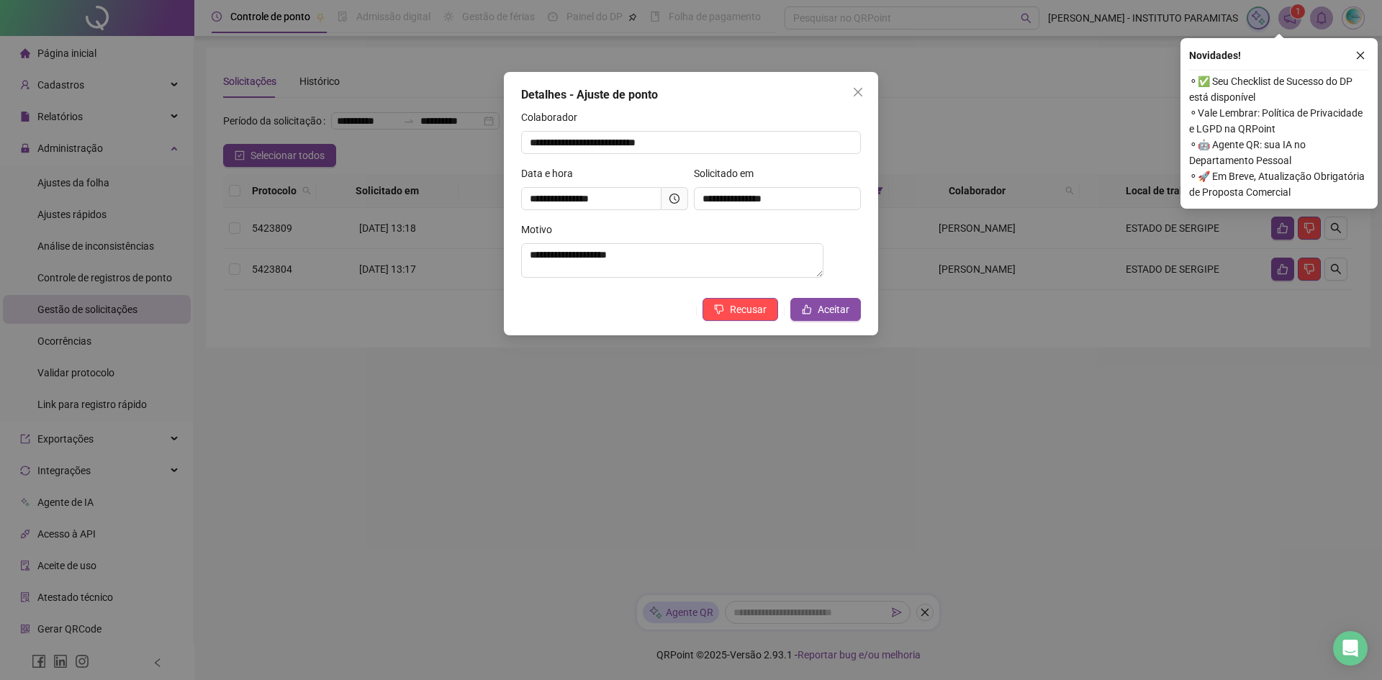
click at [679, 199] on icon "clock-circle" at bounding box center [675, 199] width 10 height 10
click at [839, 318] on span "Aceitar" at bounding box center [834, 310] width 32 height 16
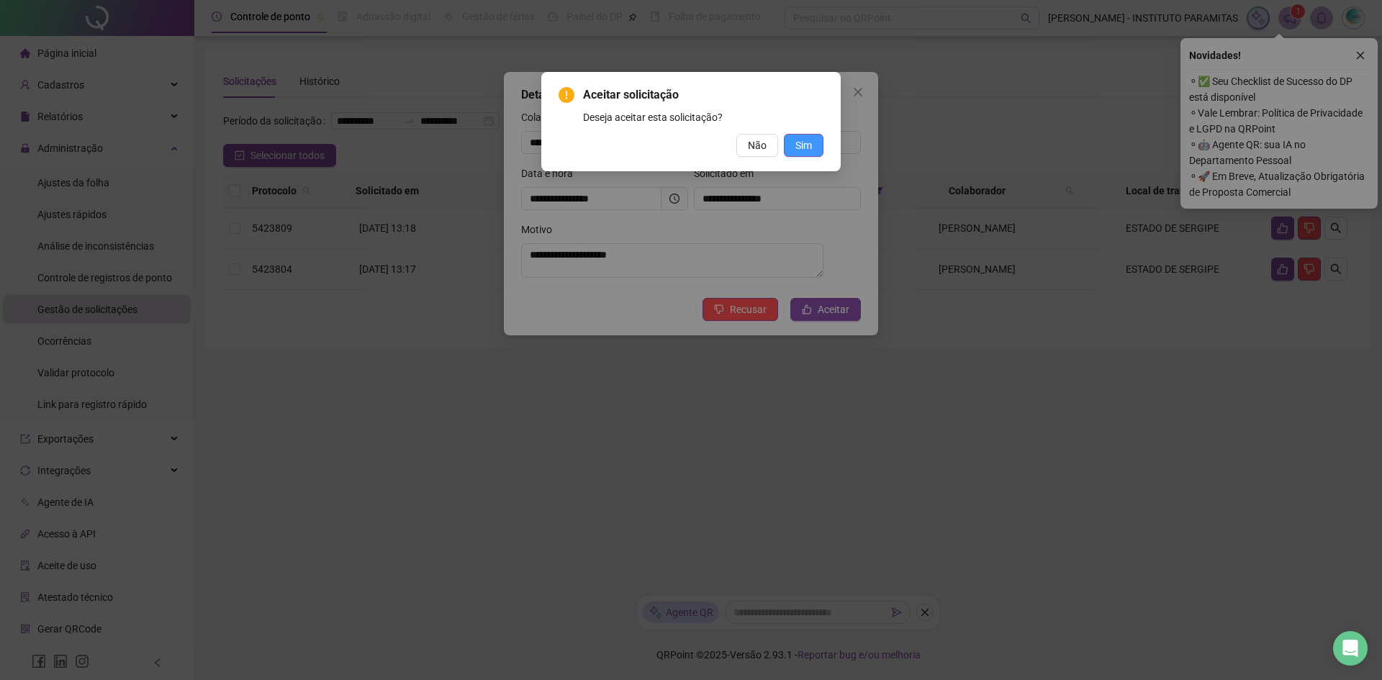
click at [818, 140] on button "Sim" at bounding box center [804, 145] width 40 height 23
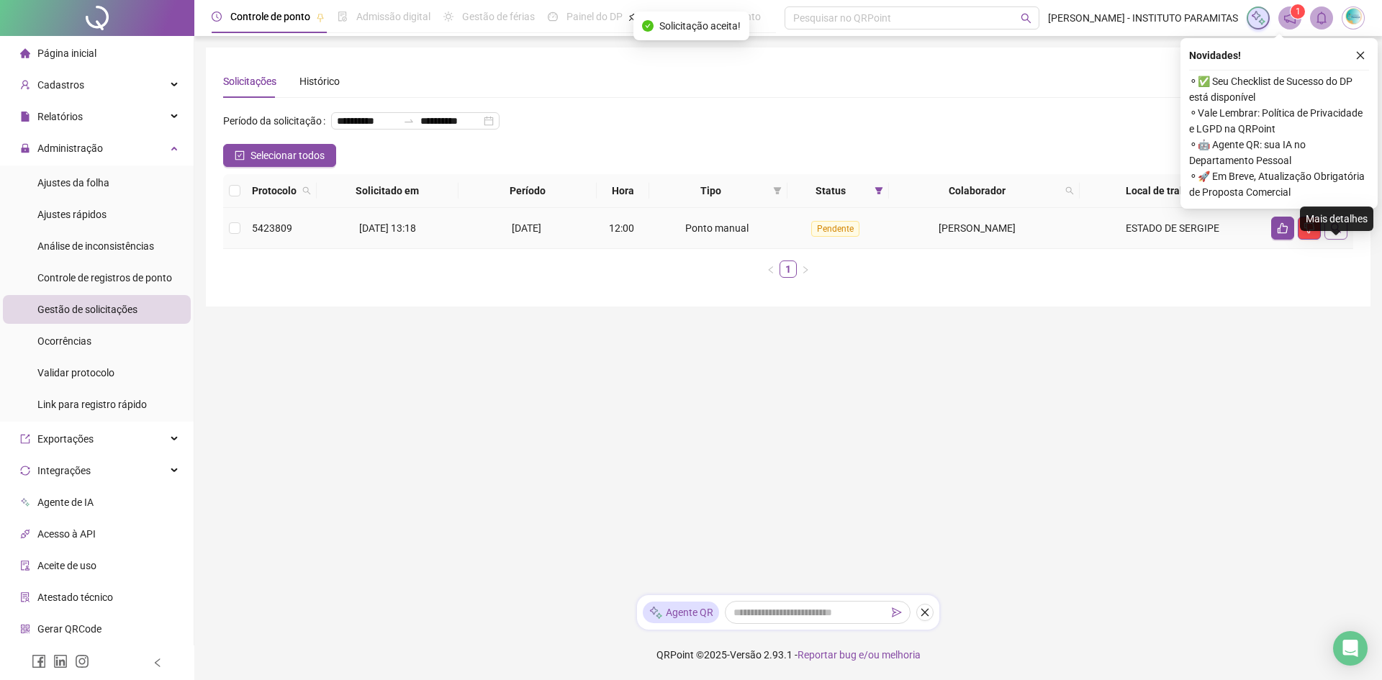
click at [1339, 234] on icon "search" at bounding box center [1337, 228] width 12 height 12
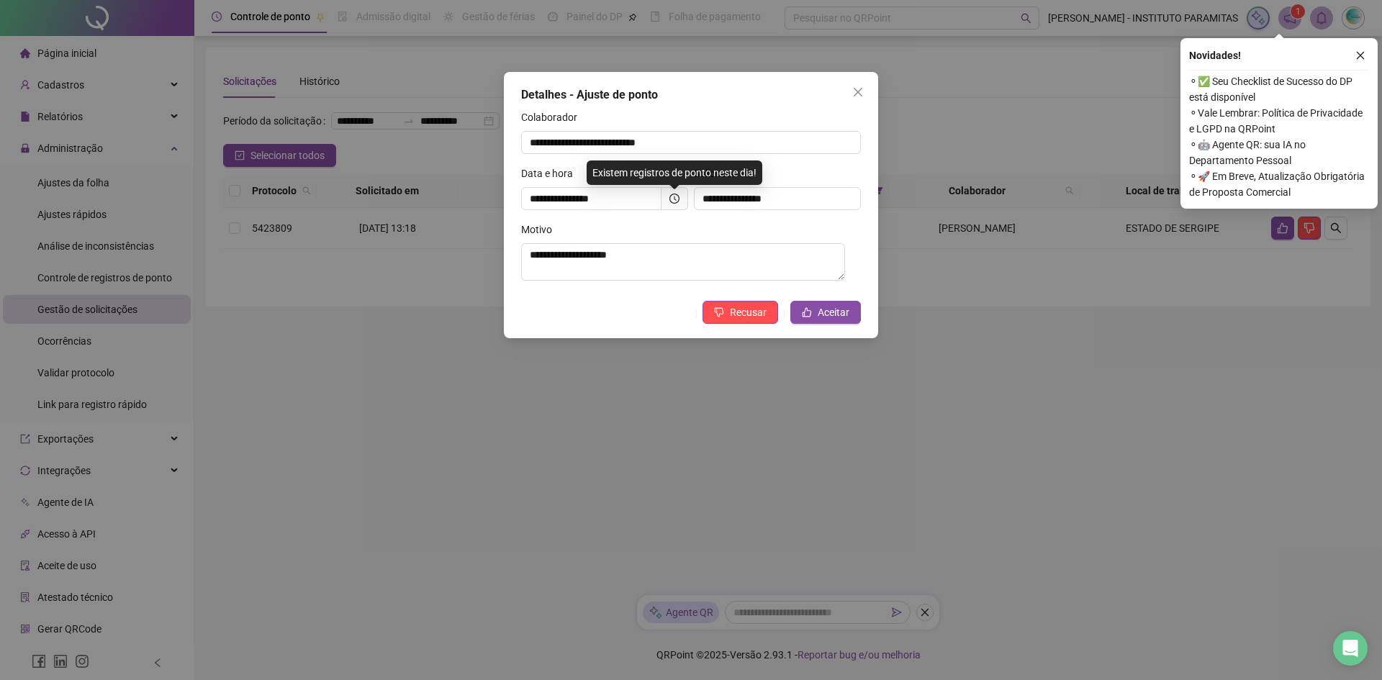
click at [682, 205] on span at bounding box center [675, 198] width 27 height 23
click at [671, 201] on icon "clock-circle" at bounding box center [675, 199] width 10 height 10
click at [835, 312] on span "Aceitar" at bounding box center [834, 313] width 32 height 16
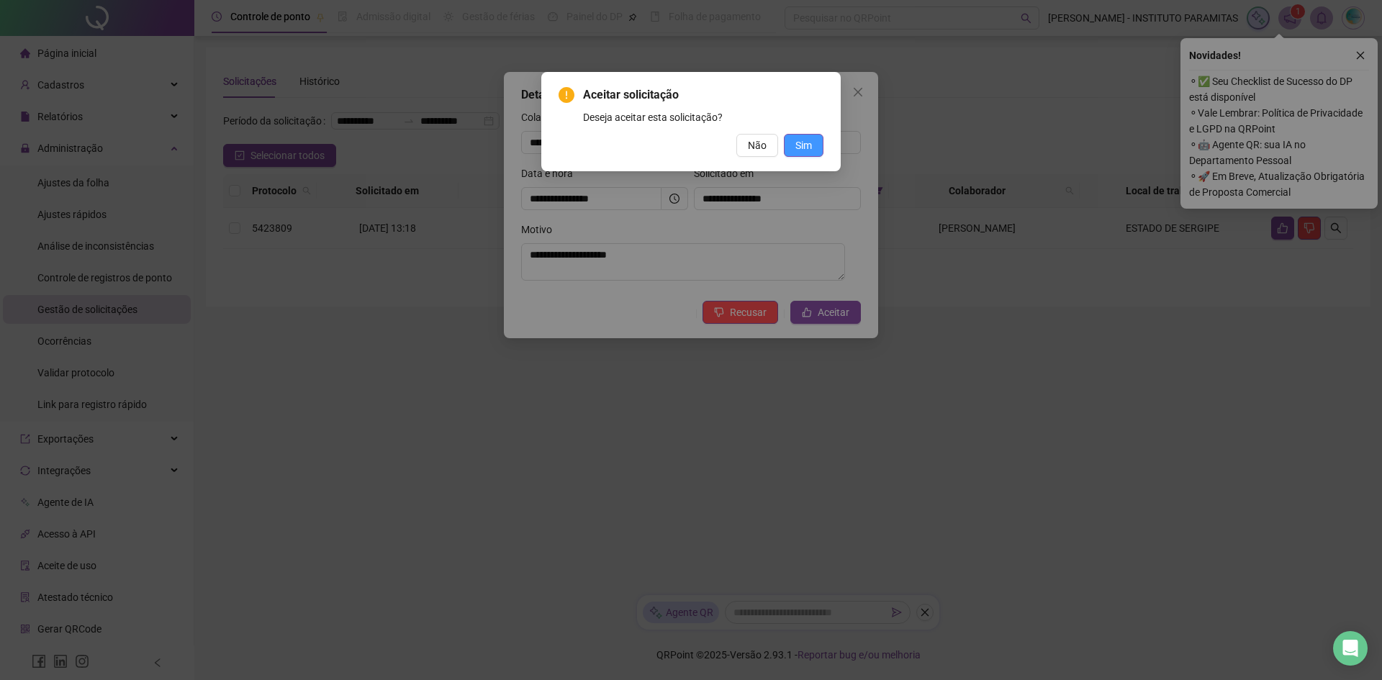
click at [801, 148] on span "Sim" at bounding box center [804, 146] width 17 height 16
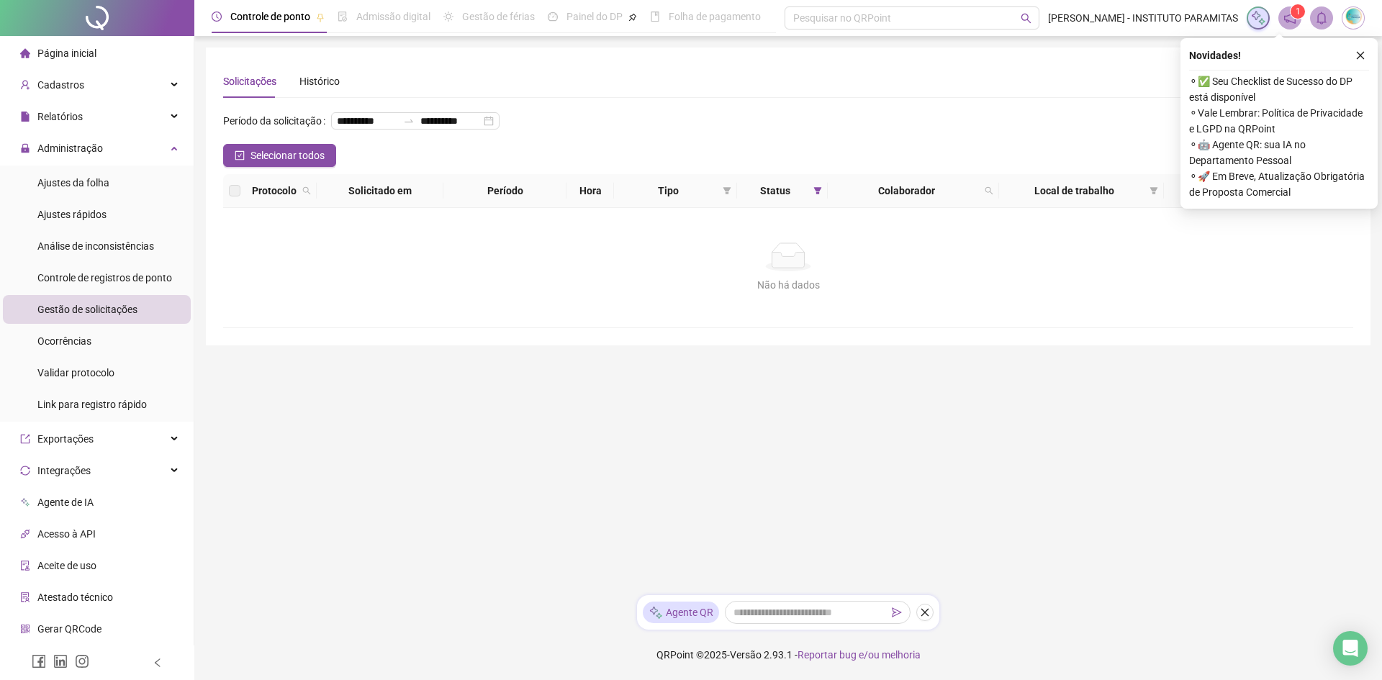
click at [77, 57] on span "Página inicial" at bounding box center [66, 54] width 59 height 12
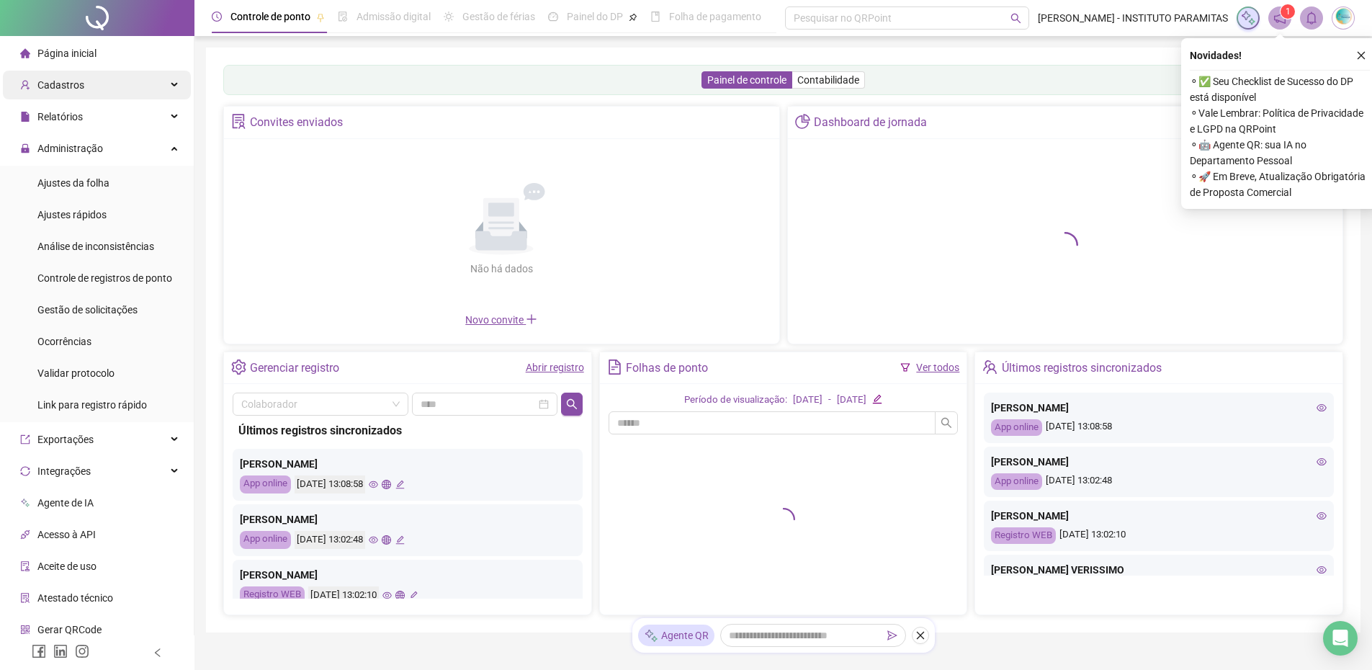
click at [155, 86] on div "Cadastros" at bounding box center [97, 85] width 188 height 29
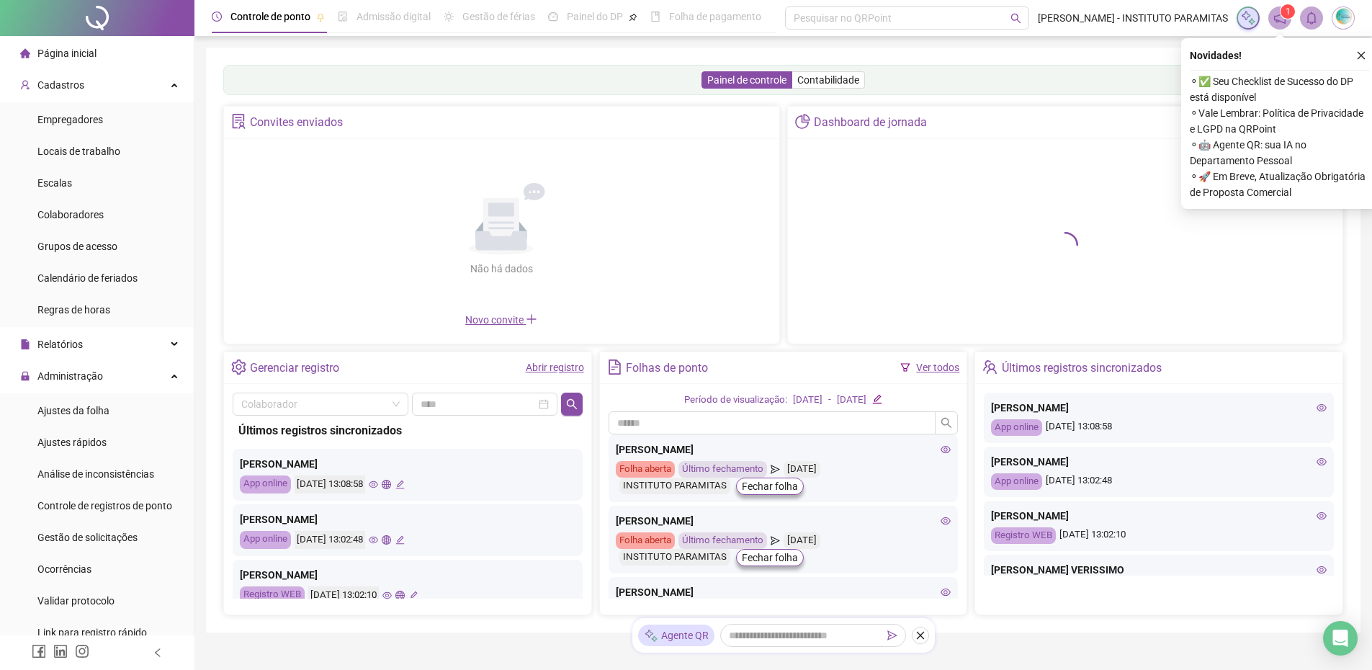
click at [114, 230] on ul "Empregadores Locais de trabalho Escalas Colaboradores Grupos de acesso Calendár…" at bounding box center [97, 214] width 194 height 225
click at [106, 217] on li "Colaboradores" at bounding box center [97, 214] width 188 height 29
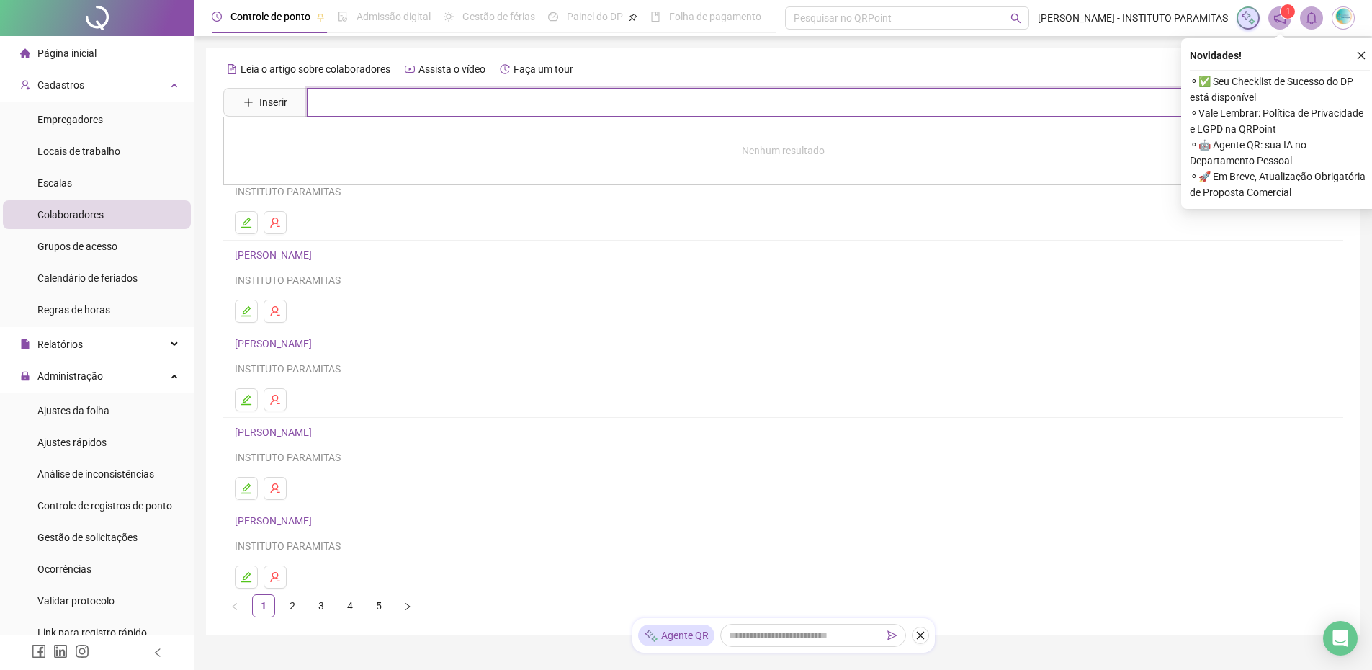
click at [392, 103] on input "text" at bounding box center [793, 102] width 973 height 29
type input "*"
type input "******"
click at [274, 147] on link "[PERSON_NAME]" at bounding box center [288, 145] width 77 height 12
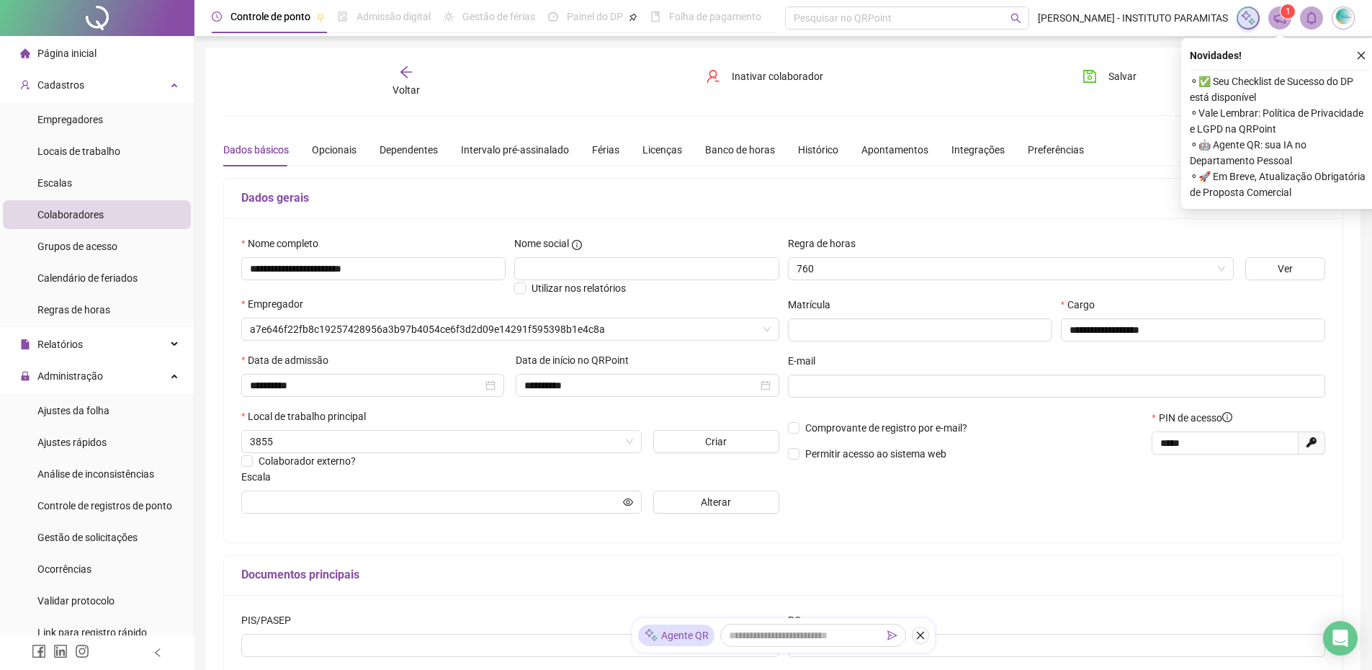
type input "**********"
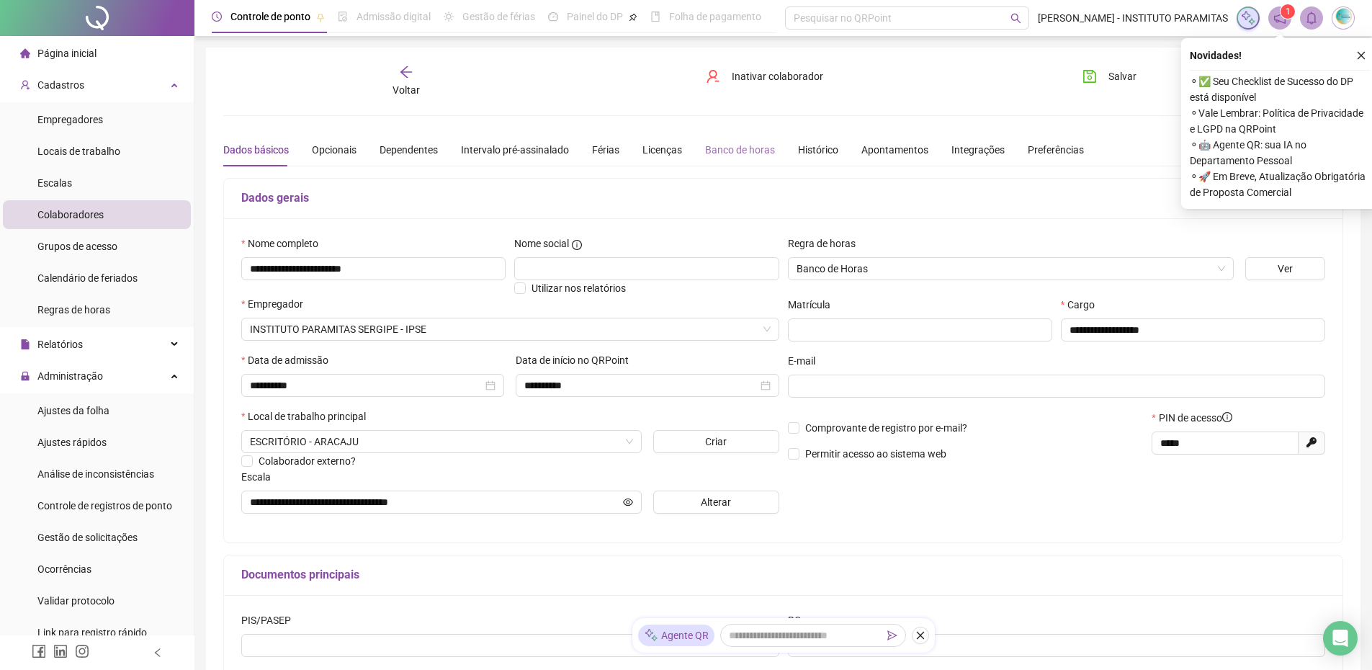
click at [723, 139] on div "Banco de horas" at bounding box center [740, 149] width 70 height 33
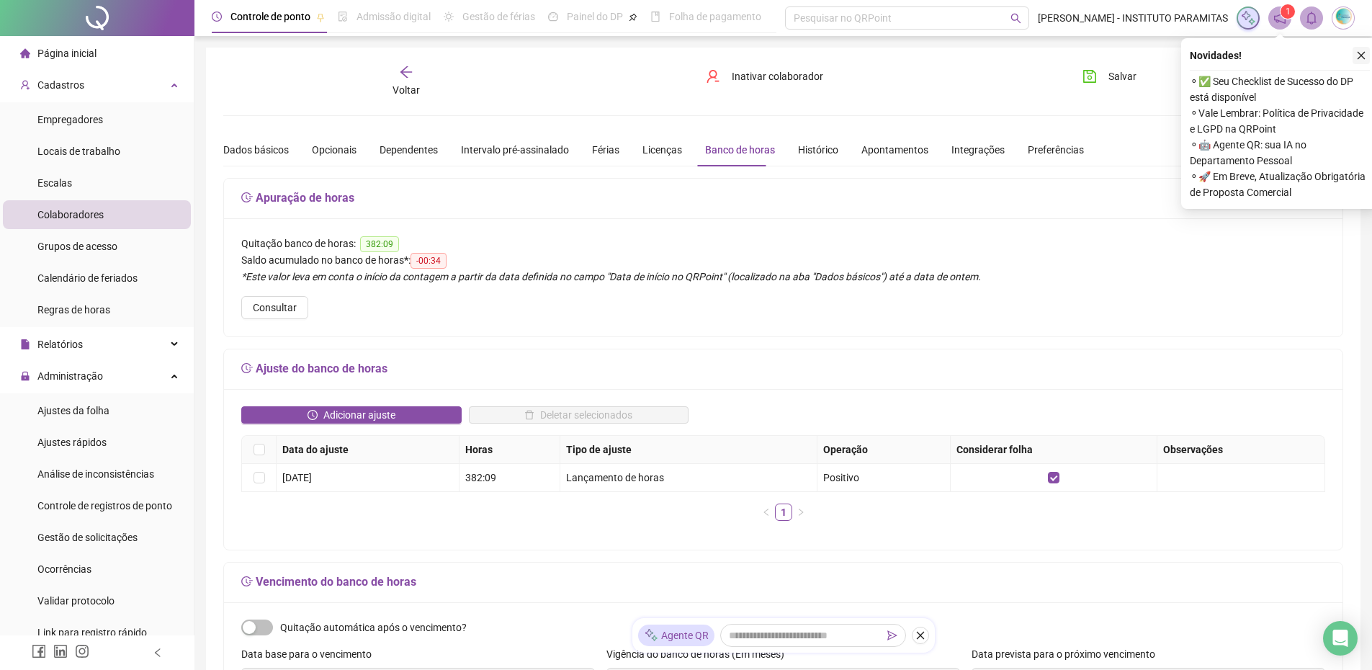
click at [1360, 61] on button "button" at bounding box center [1360, 55] width 17 height 17
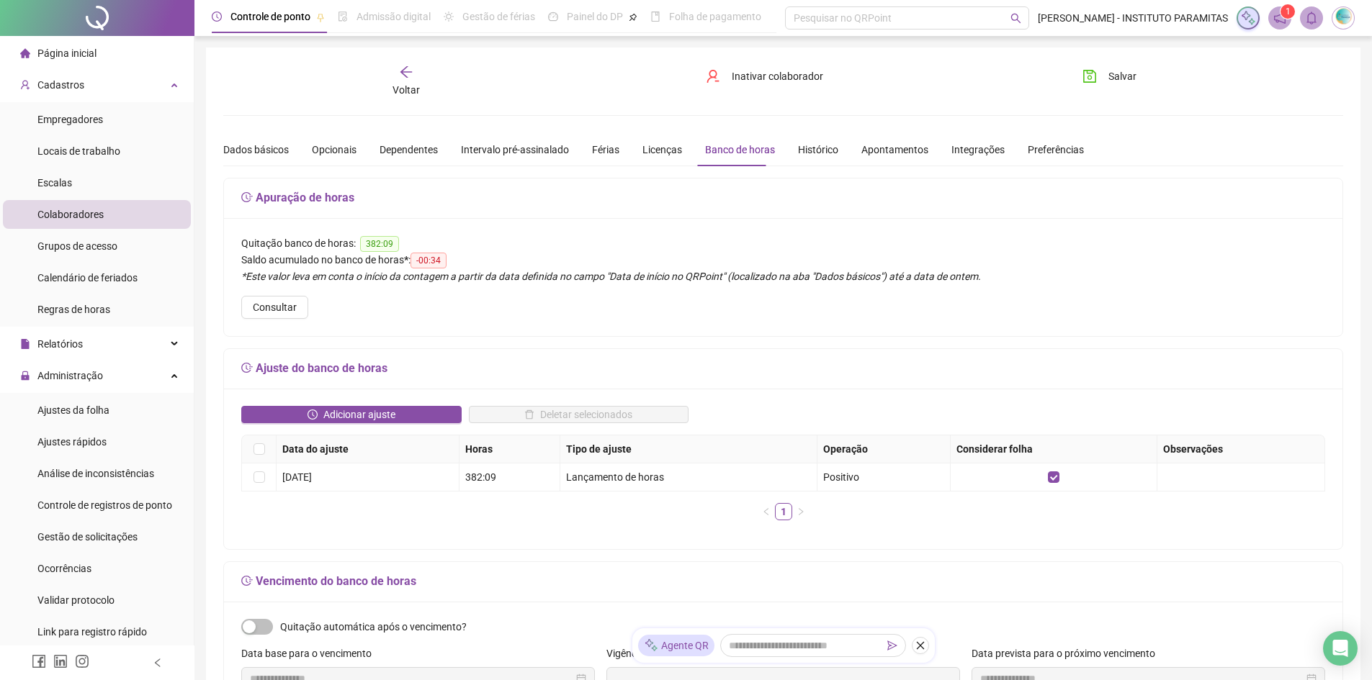
click at [1281, 14] on sup "1" at bounding box center [1287, 11] width 14 height 14
click at [1281, 16] on sup "1" at bounding box center [1287, 11] width 14 height 14
